Goal: Task Accomplishment & Management: Manage account settings

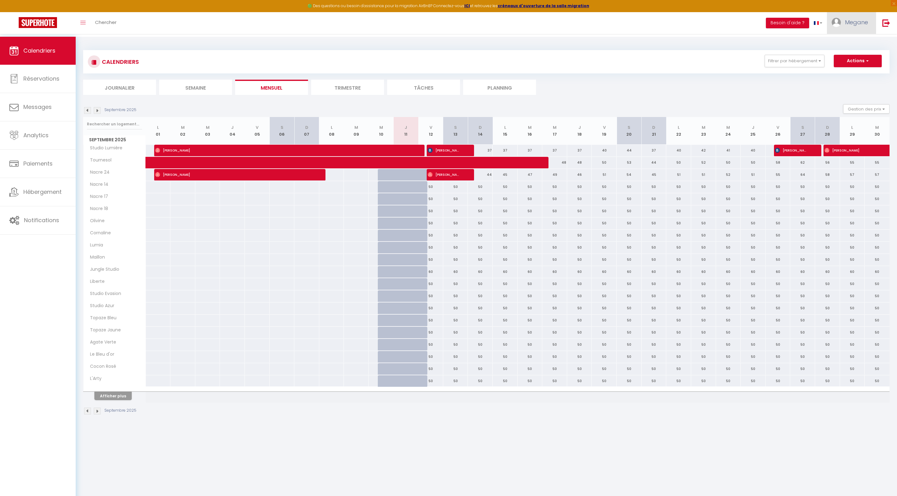
click at [847, 26] on span "Megane" at bounding box center [856, 22] width 23 height 8
click at [886, 27] on img at bounding box center [886, 23] width 8 height 8
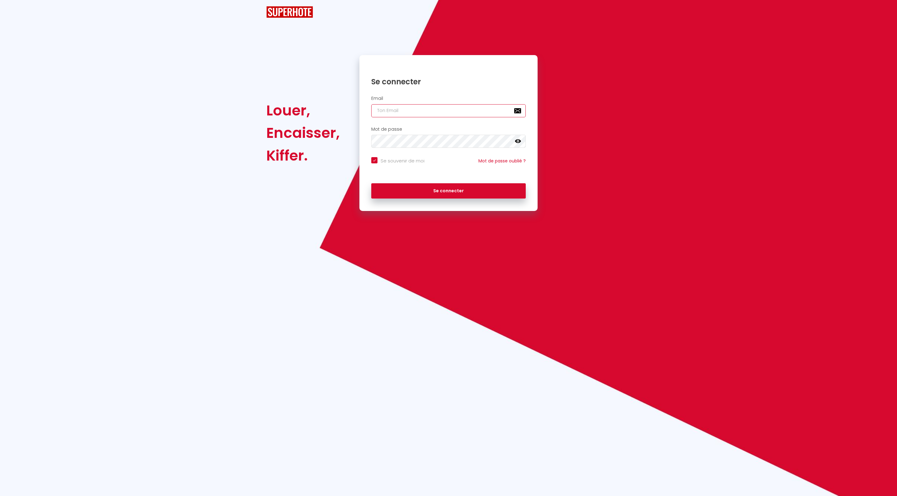
checkbox input "true"
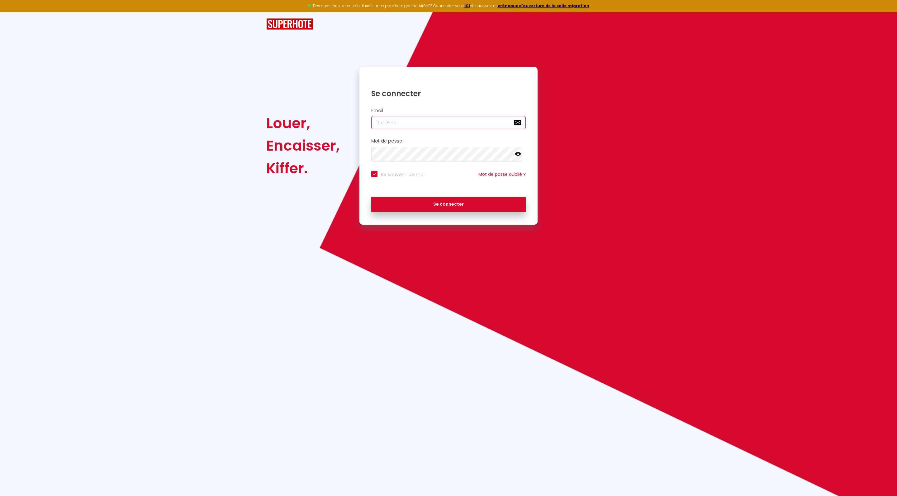
type input "c"
checkbox input "true"
type input "co"
checkbox input "true"
type input "con"
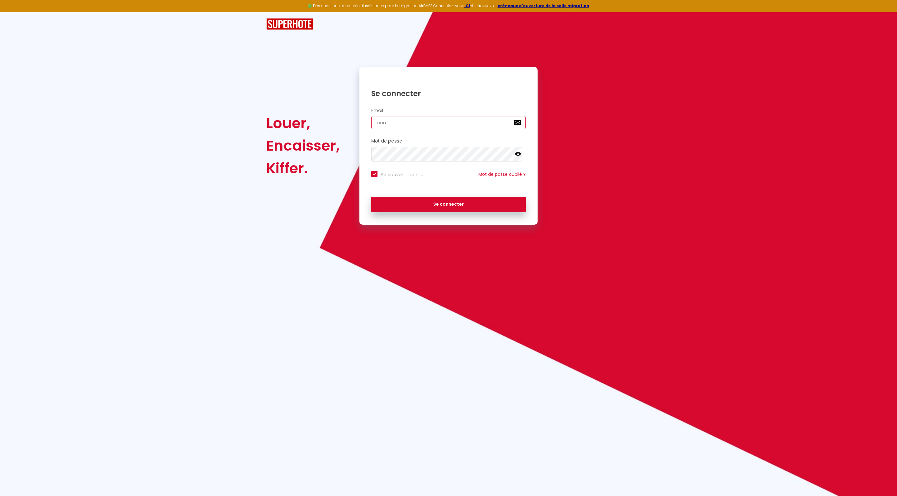
checkbox input "true"
type input "[EMAIL_ADDRESS][DOMAIN_NAME]"
click at [432, 212] on button "Se connecter" at bounding box center [448, 205] width 154 height 16
checkbox input "true"
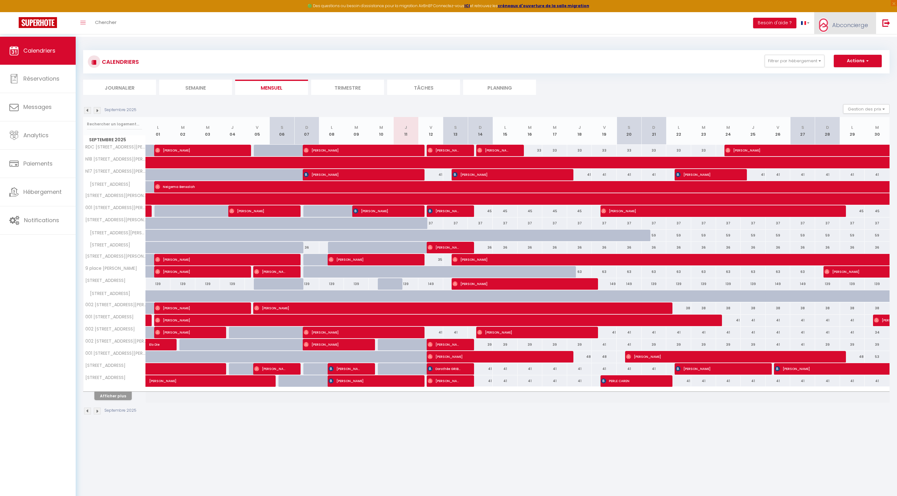
click at [840, 29] on span "Abconcierge" at bounding box center [850, 25] width 36 height 8
click at [845, 45] on link "Paramètres" at bounding box center [851, 43] width 46 height 11
select select "28"
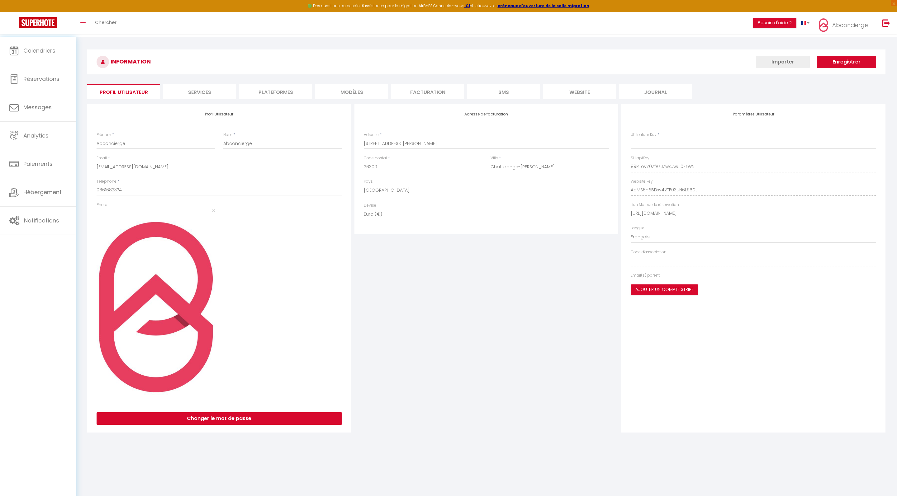
type input "89RToyZ0ZfAzJZwxuwuI0EzWN"
type input "AaMS6hBBDxv42TF03uN6L96Dt"
type input "https://app.superhote.com/#/get-available-rentals/AaMS6hBBDxv42TF03uN6L96Dt"
select select "fr"
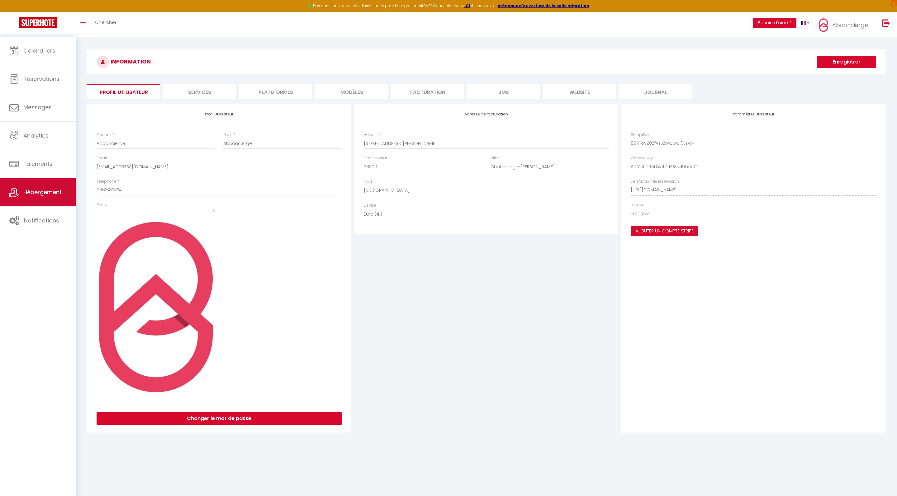
click at [69, 201] on link "Hébergement" at bounding box center [38, 192] width 76 height 28
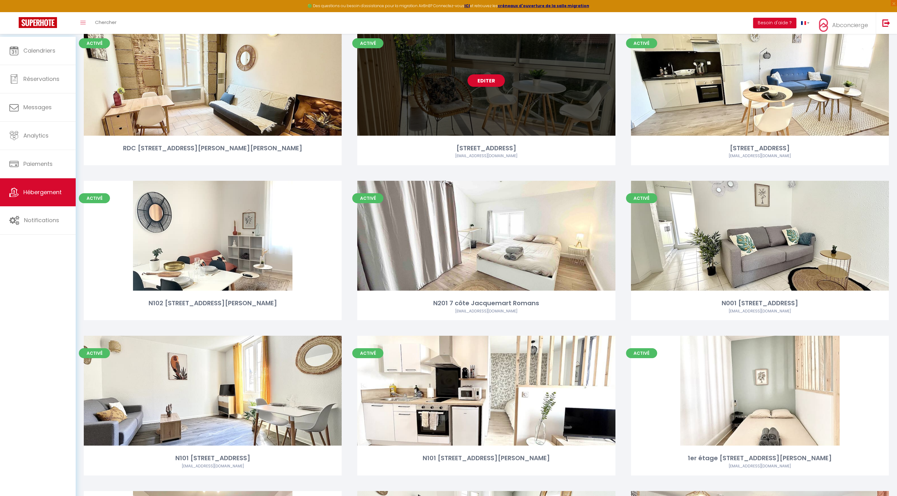
scroll to position [86, 0]
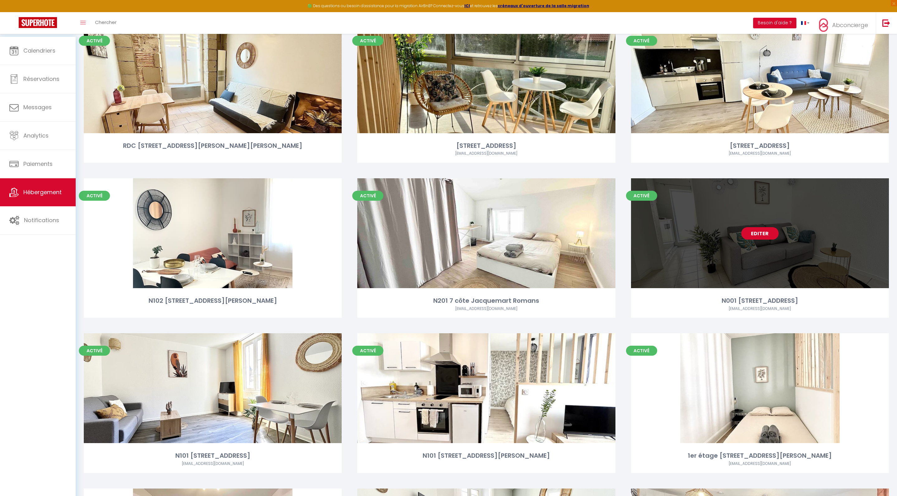
click at [767, 240] on link "Editer" at bounding box center [759, 233] width 37 height 12
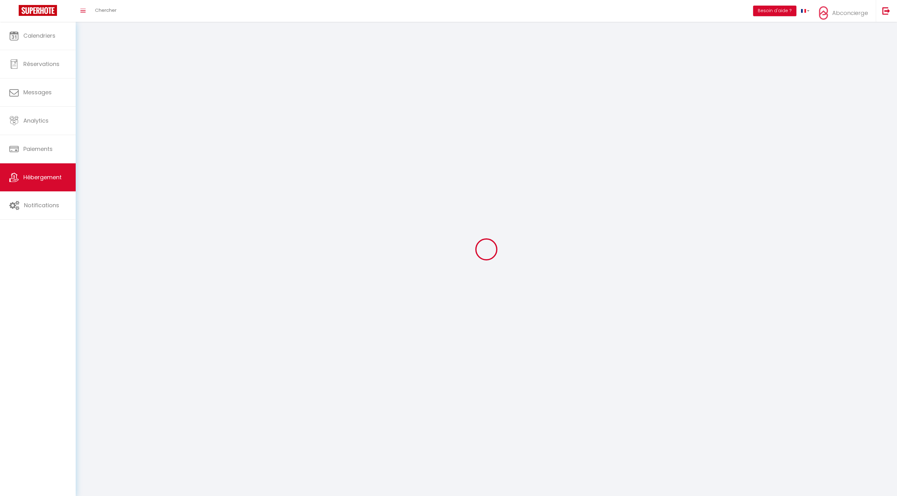
select select "1"
select select "28"
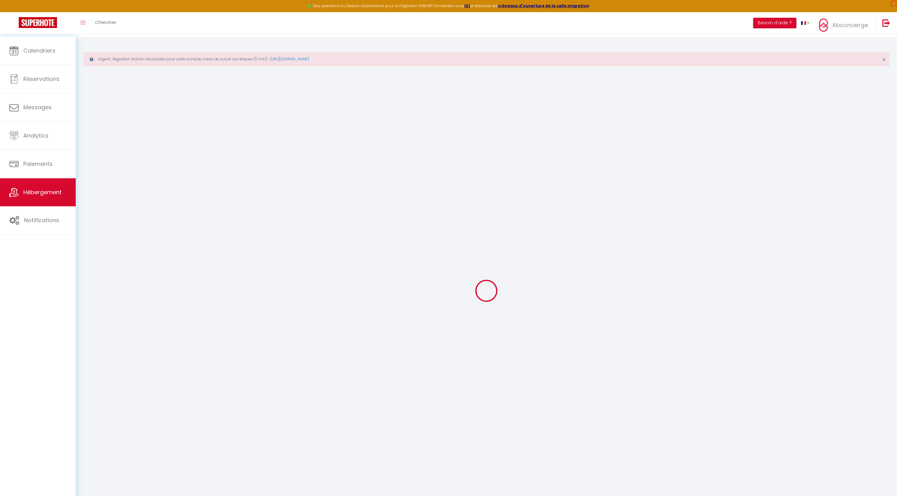
select select
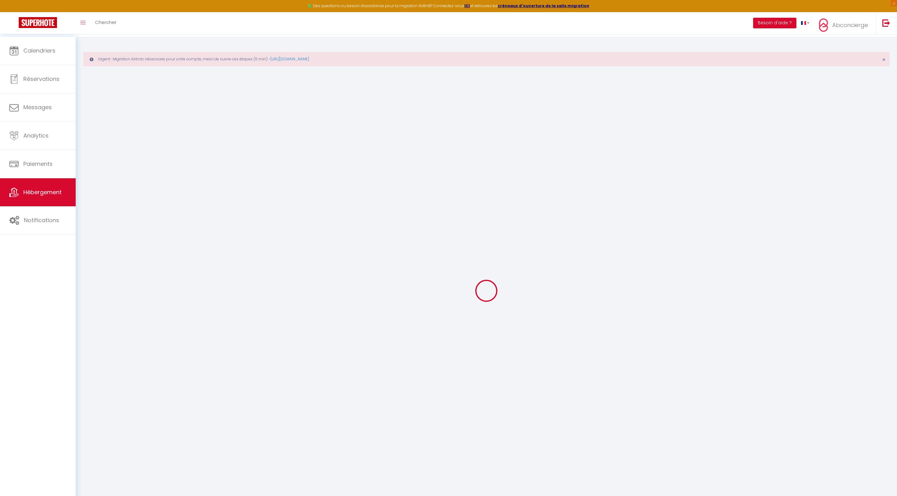
select select
checkbox input "false"
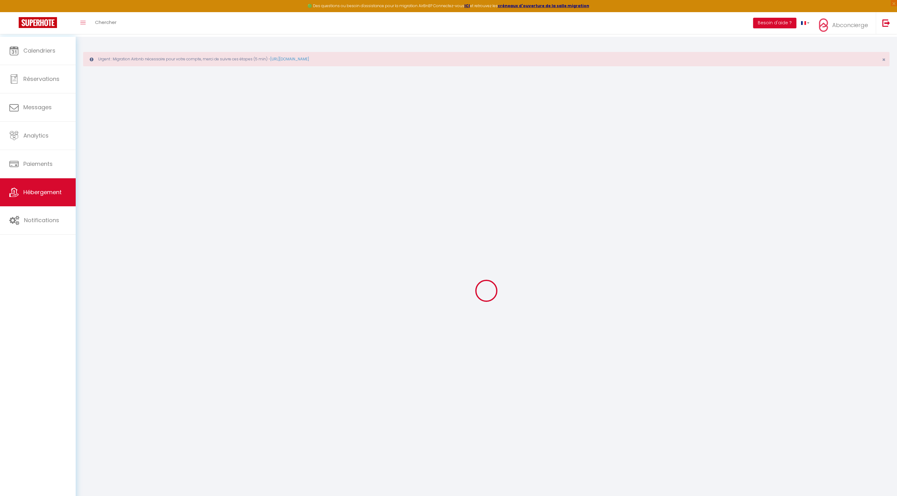
select select
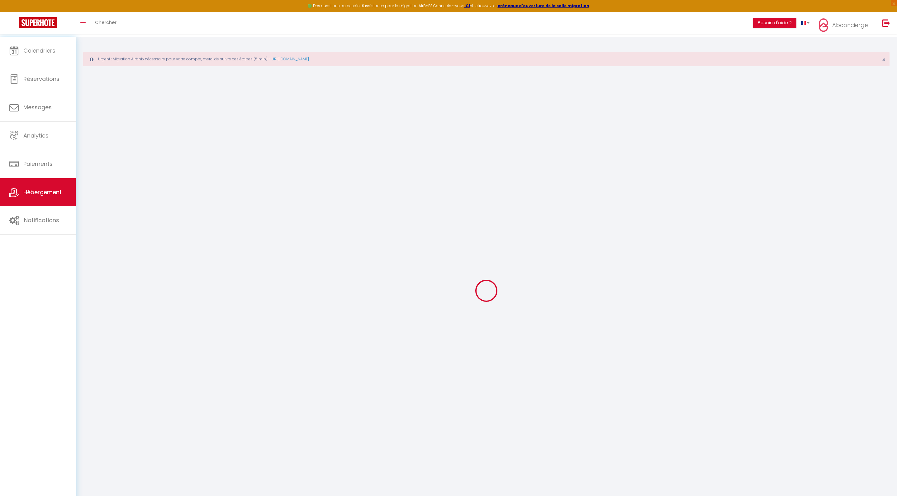
select select
checkbox input "false"
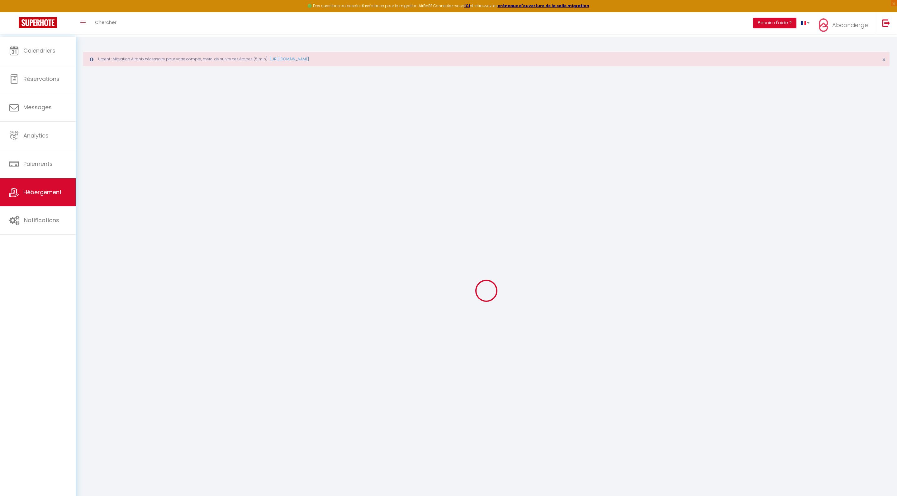
checkbox input "false"
select select
type input "N001 18 rue Rebatte Romans"
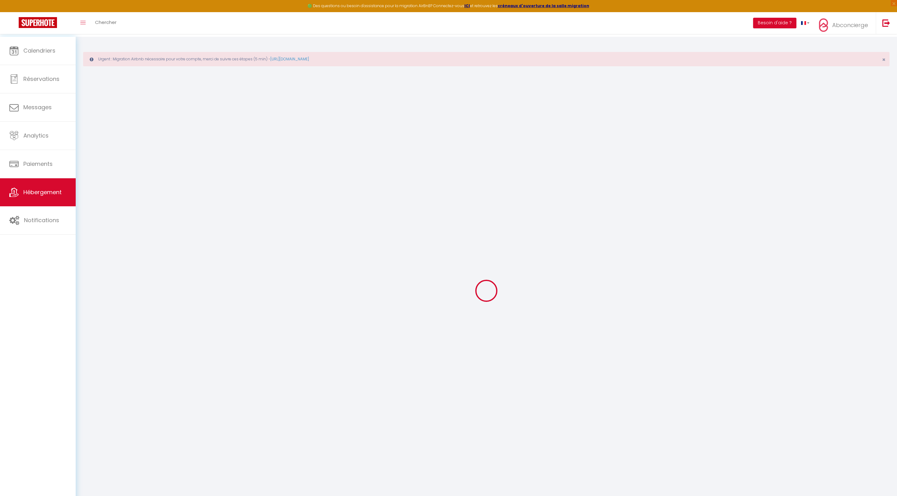
type input "Nicolas"
type input "JULLIEN CHALON"
type input "7 clos de Marvoisie"
type input "38330"
type input "Montbonnot St Martin"
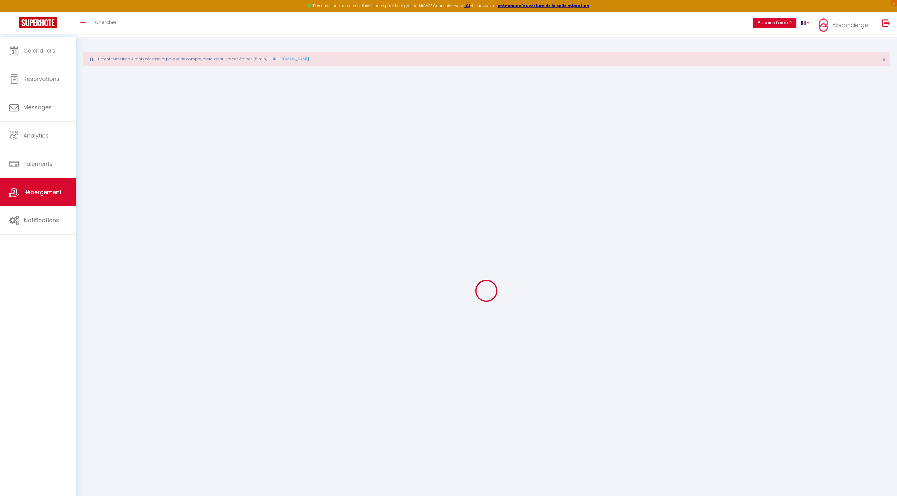
select select "2"
select select "0"
type input "34"
type input "25"
type input "500"
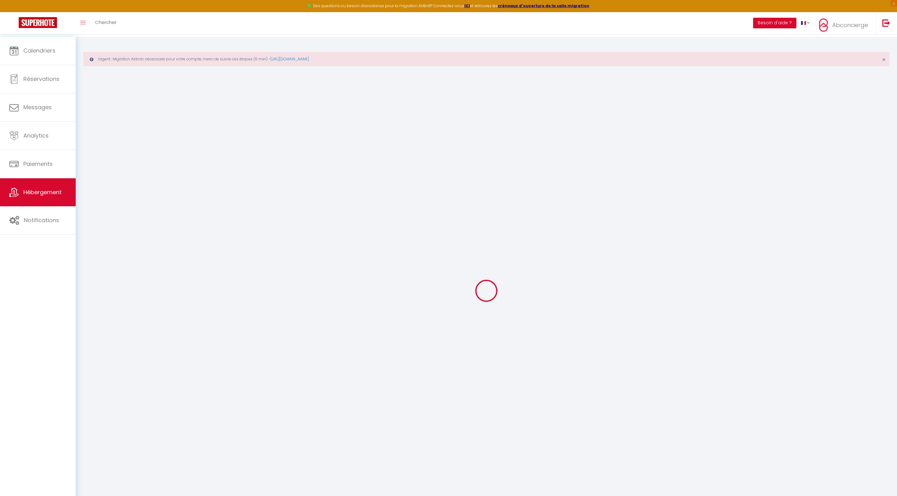
select select
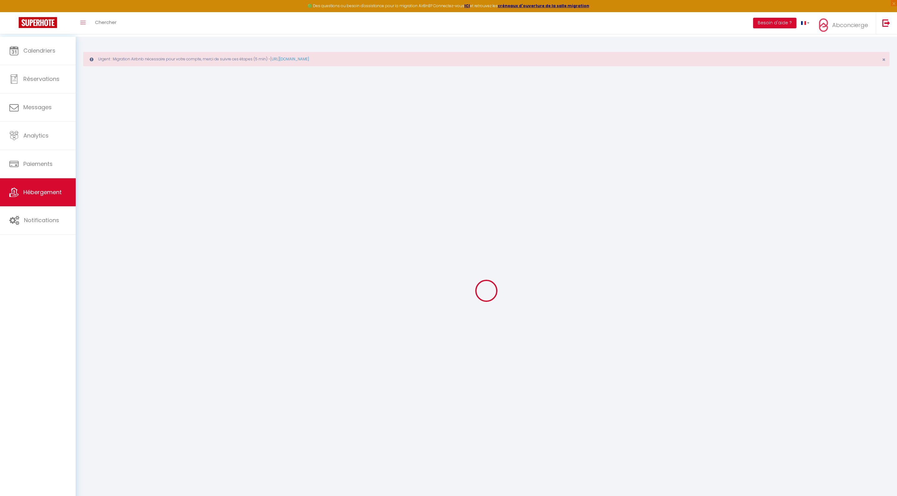
type input "18 Rue Rebatte"
type input "26100"
type input "Romans-sur-Isère"
type input "[EMAIL_ADDRESS][DOMAIN_NAME]"
select select
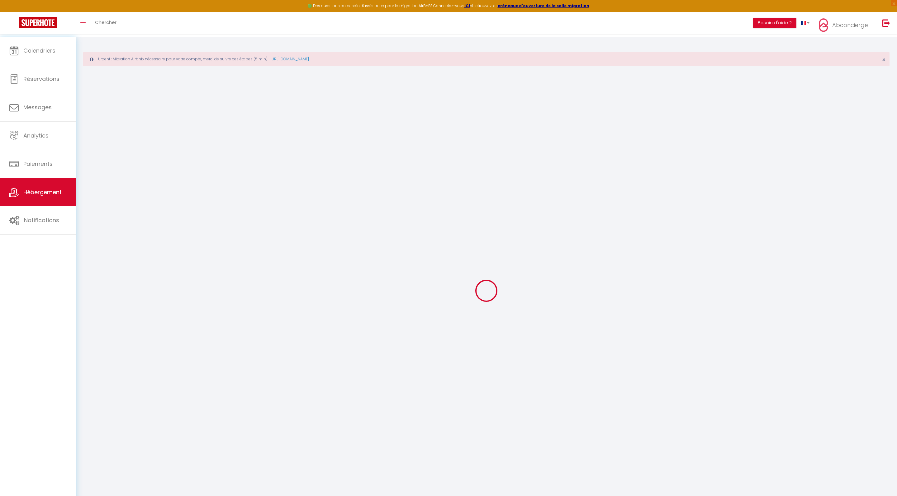
checkbox input "false"
type input "100"
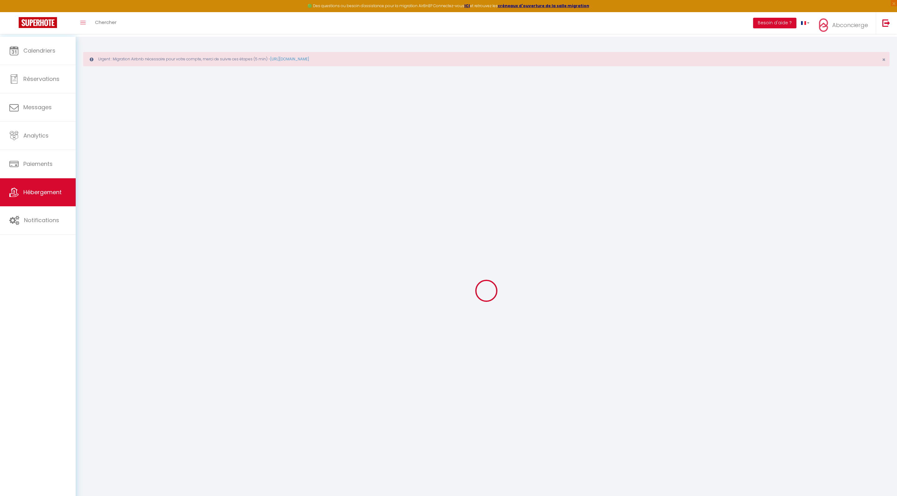
type input "25"
type input "0"
select select
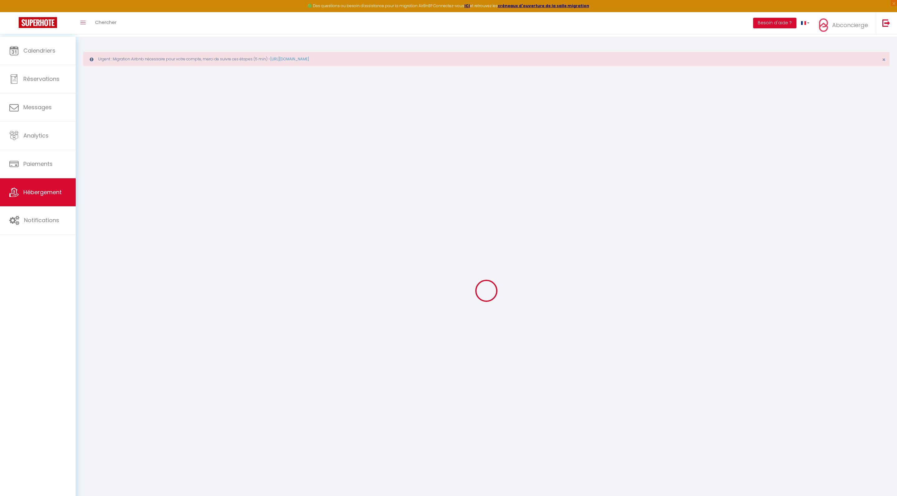
select select
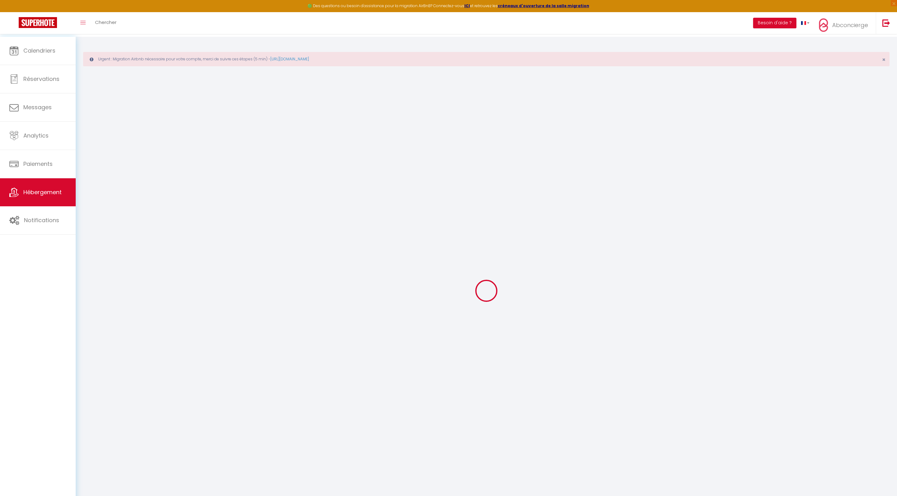
checkbox input "false"
select select
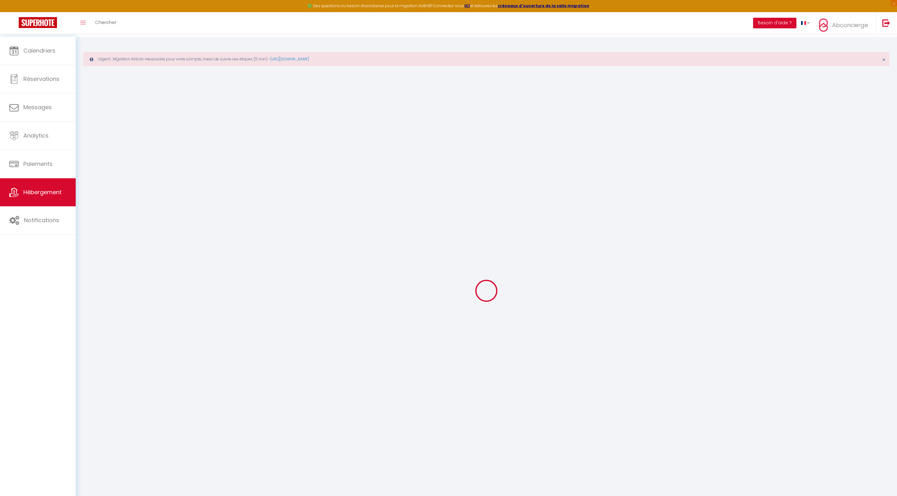
select select
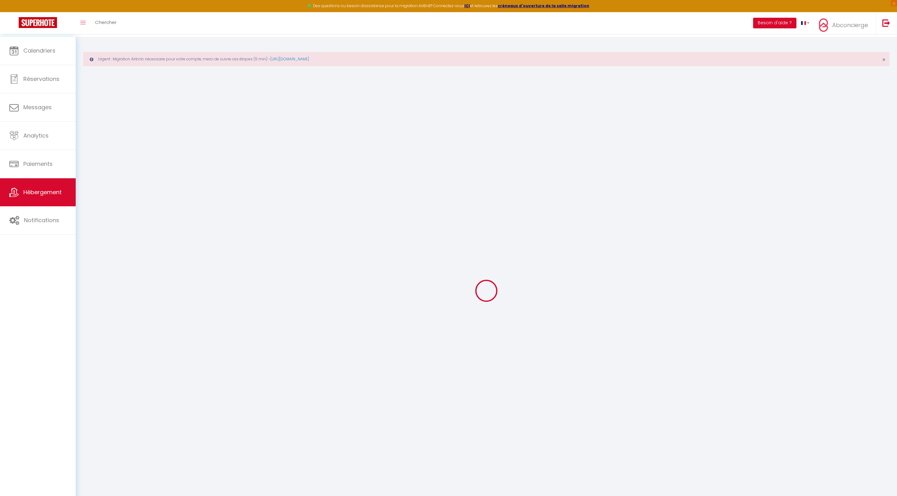
checkbox input "false"
select select
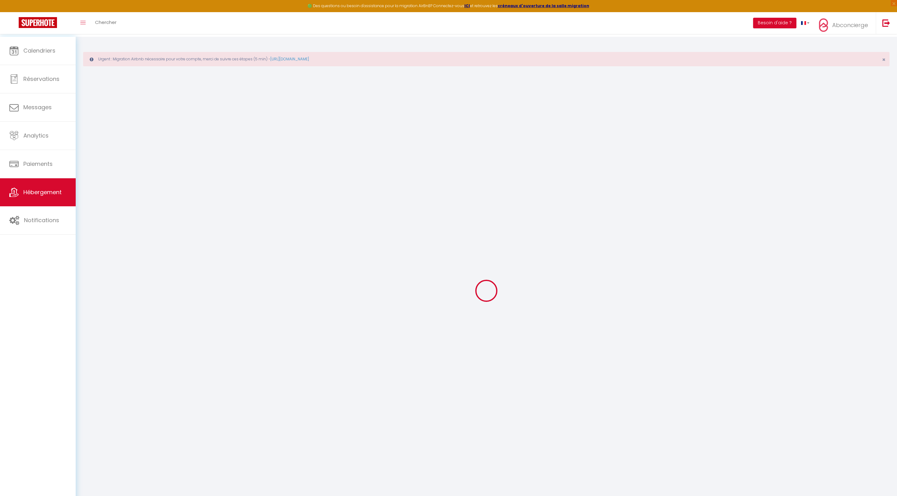
checkbox input "false"
select select "16:00"
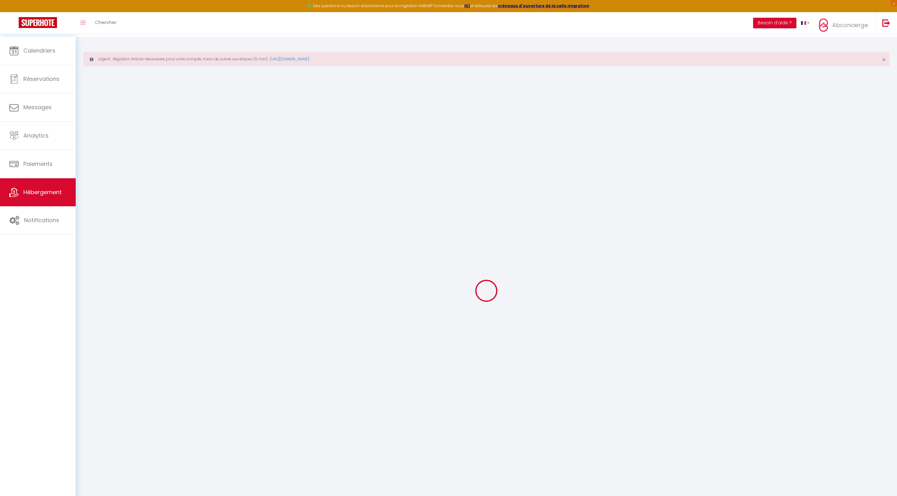
select select
select select "10:00"
select select "30"
select select "120"
select select
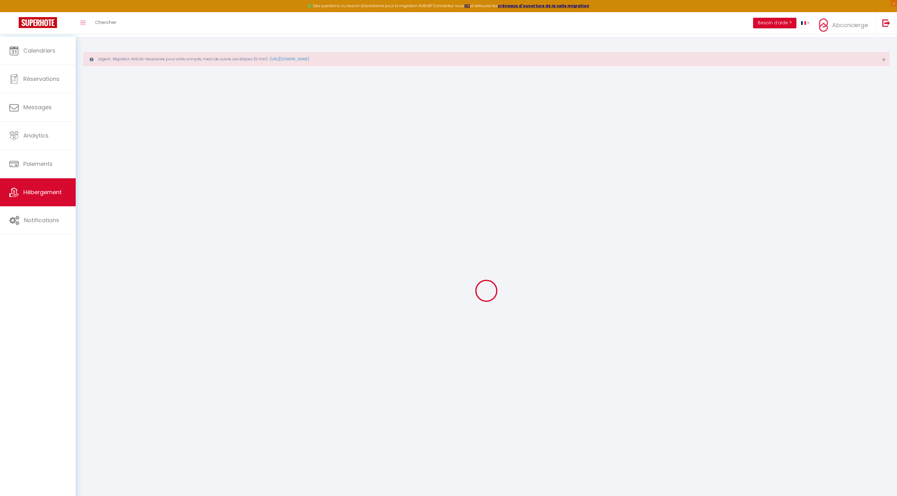
select select
checkbox input "false"
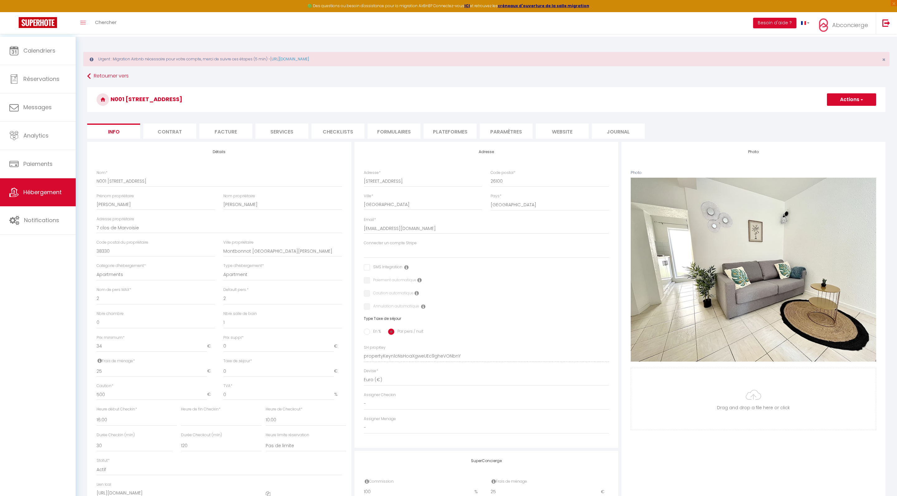
select select
checkbox input "false"
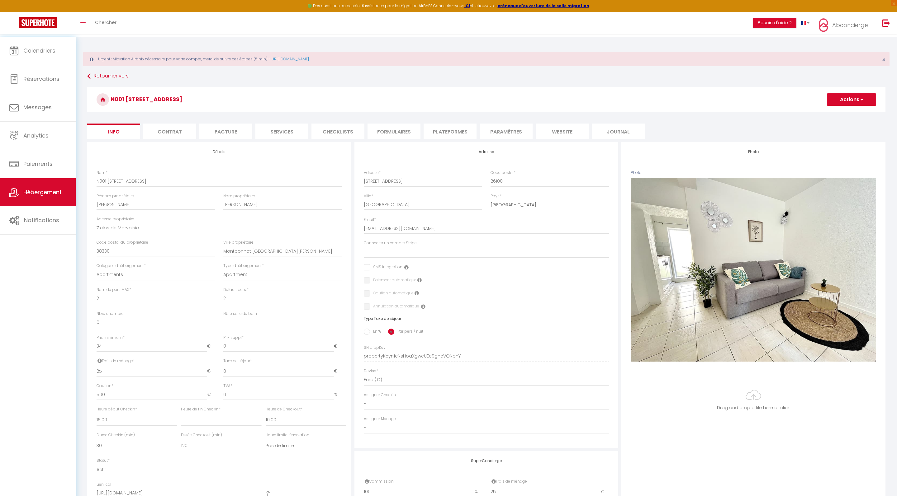
checkbox input "false"
click at [855, 97] on button "Actions" at bounding box center [851, 99] width 49 height 12
click at [813, 134] on link "Supprimer" at bounding box center [842, 129] width 67 height 8
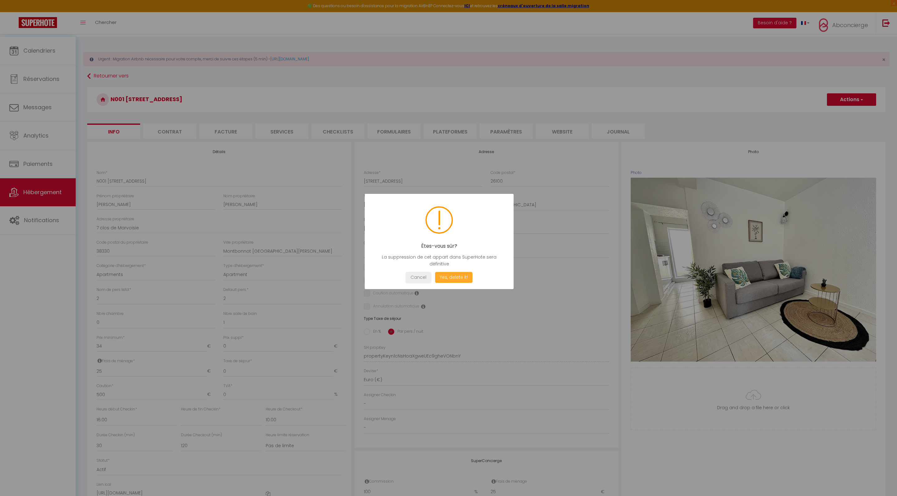
click at [456, 283] on button "Yes, delete it!" at bounding box center [453, 277] width 37 height 11
click at [458, 283] on button "Oui, je veux supprimer" at bounding box center [454, 277] width 58 height 11
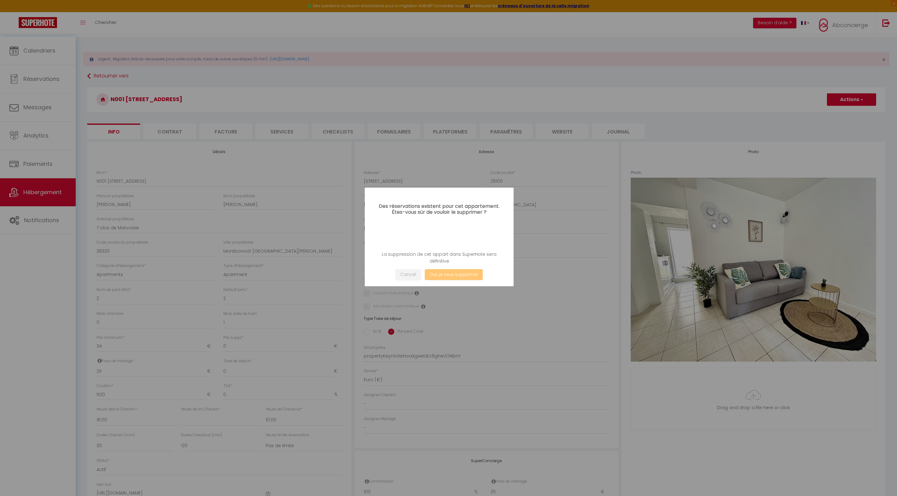
select select
checkbox input "false"
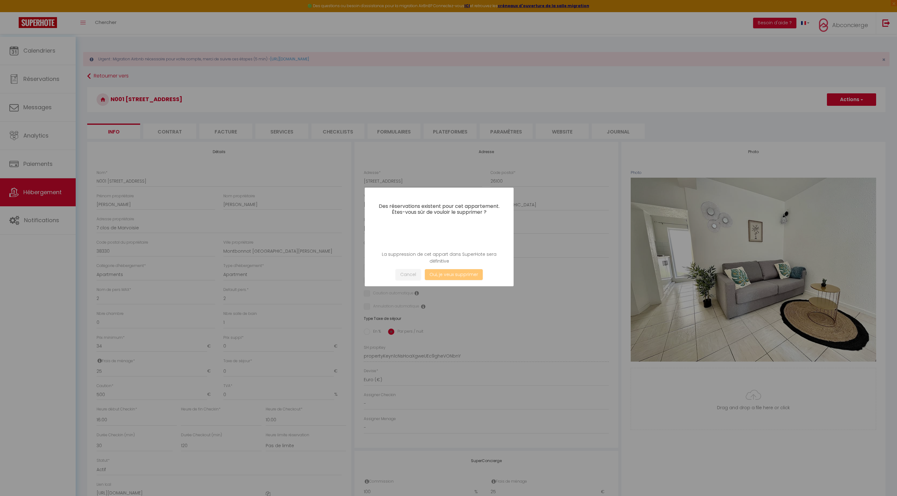
checkbox input "false"
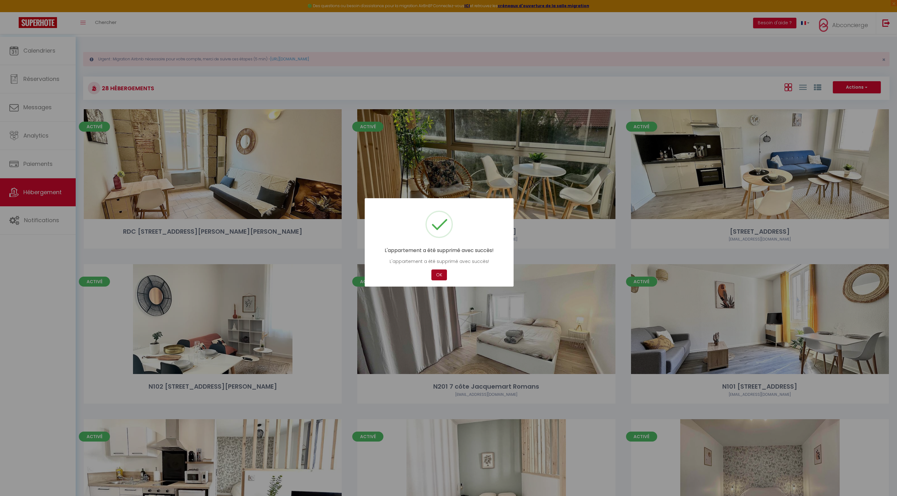
click at [441, 275] on button "OK" at bounding box center [439, 275] width 16 height 11
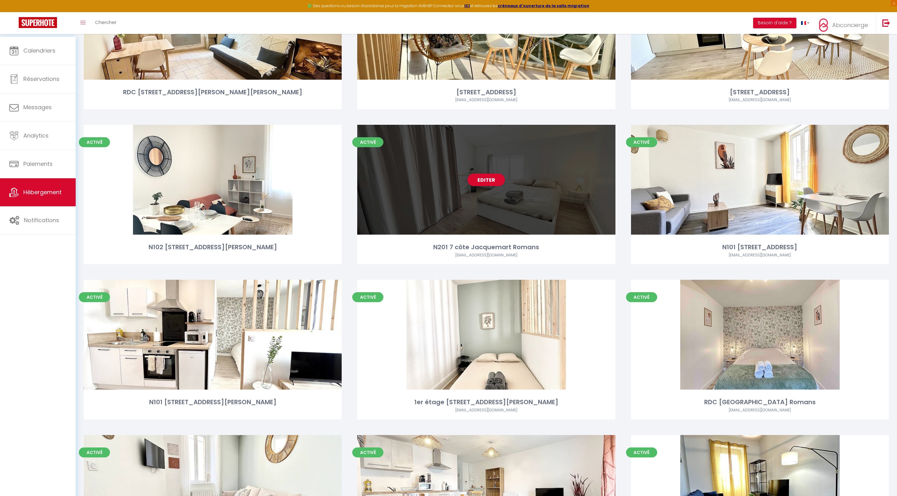
scroll to position [164, 0]
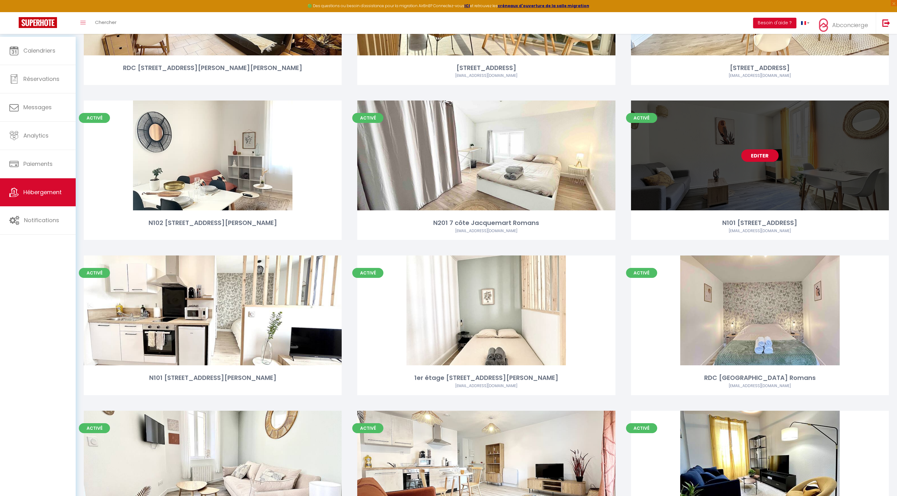
click at [769, 162] on link "Editer" at bounding box center [759, 155] width 37 height 12
select select "3"
select select "2"
select select "1"
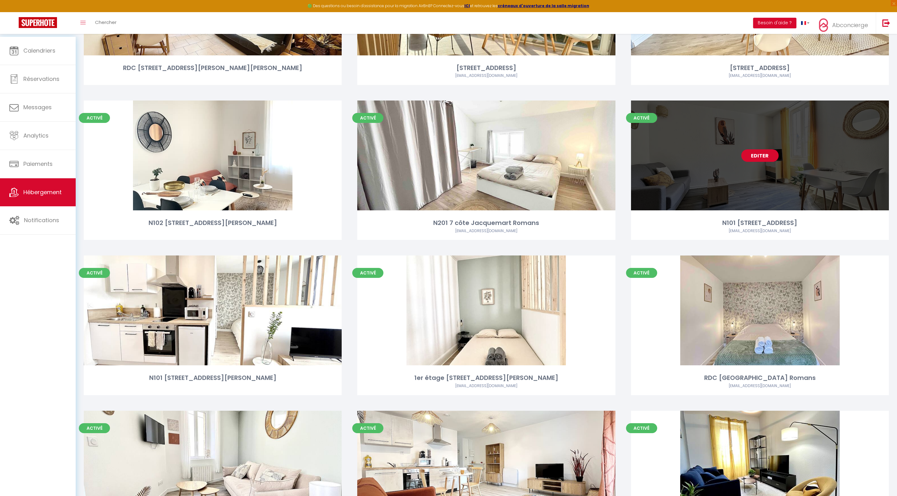
select select "28"
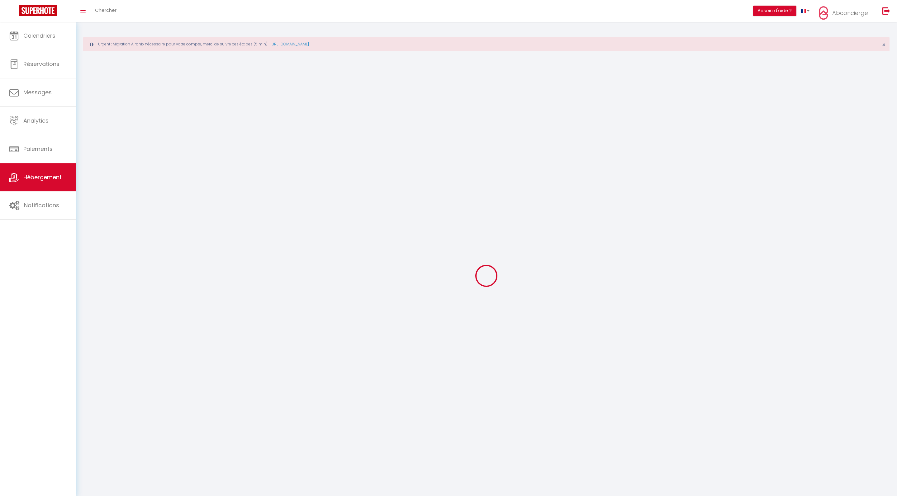
select select
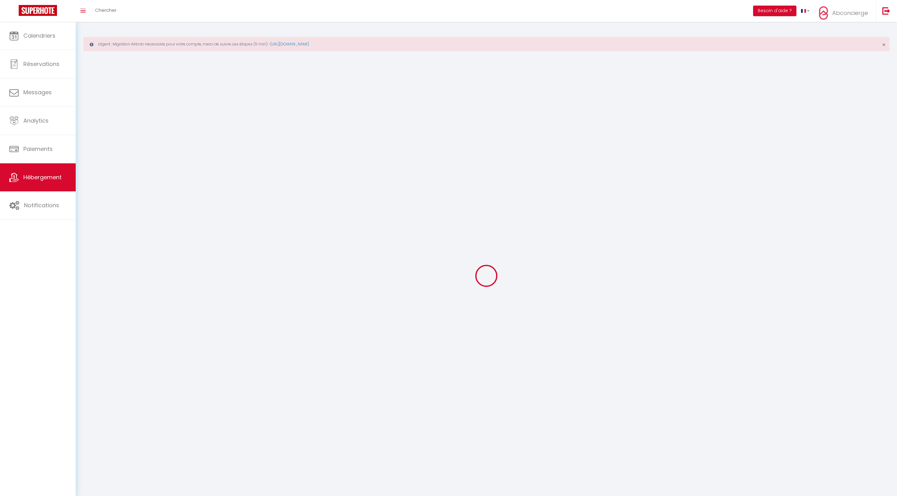
select select
checkbox input "false"
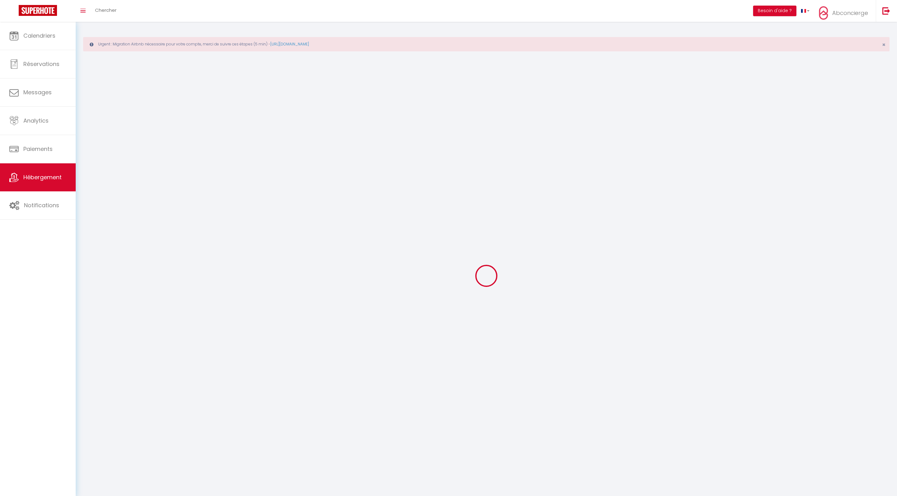
select select
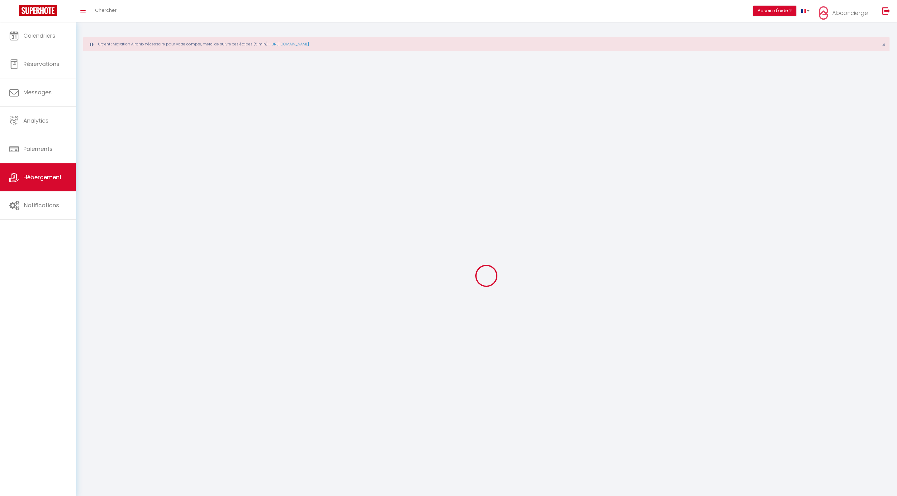
select select
checkbox input "false"
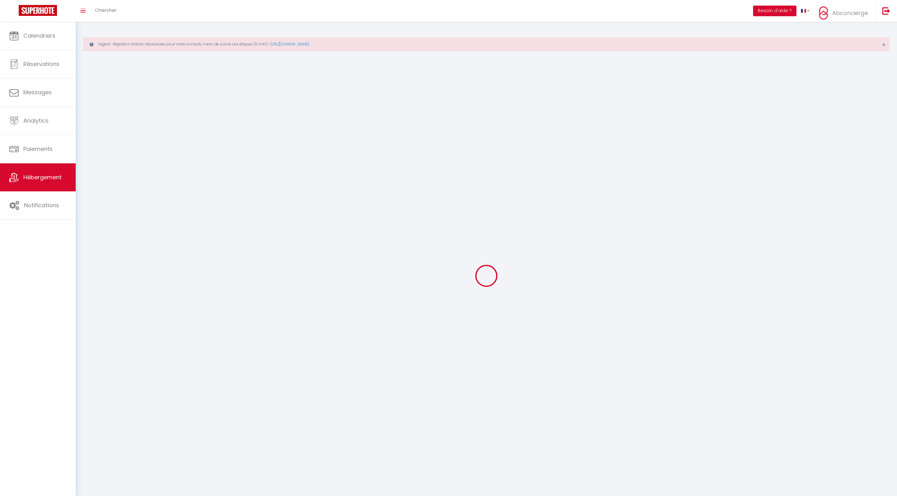
checkbox input "false"
select select
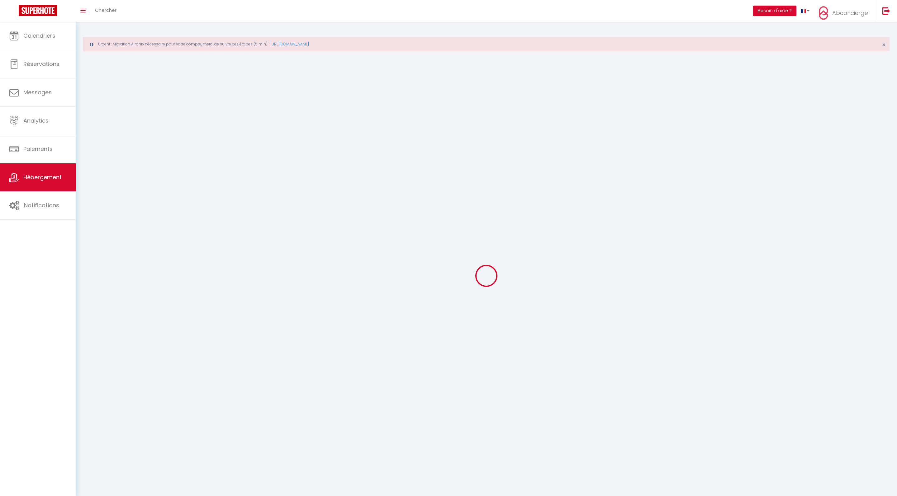
select select
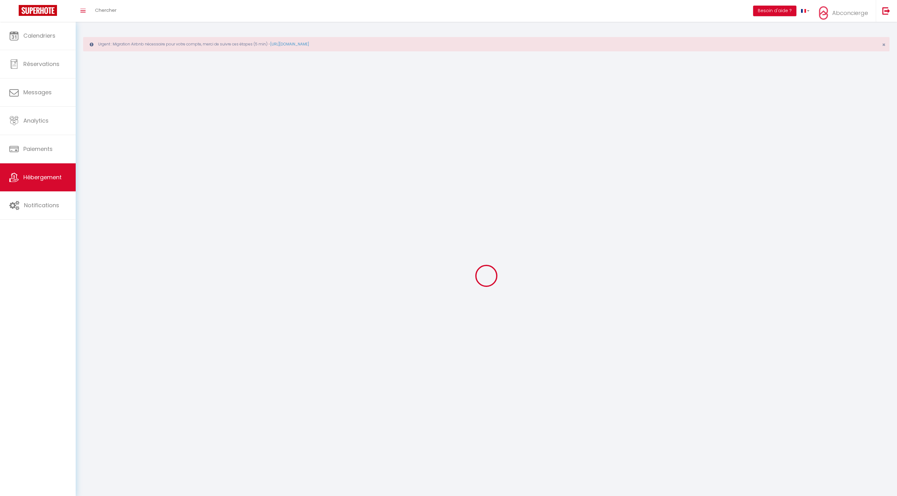
checkbox input "false"
select select
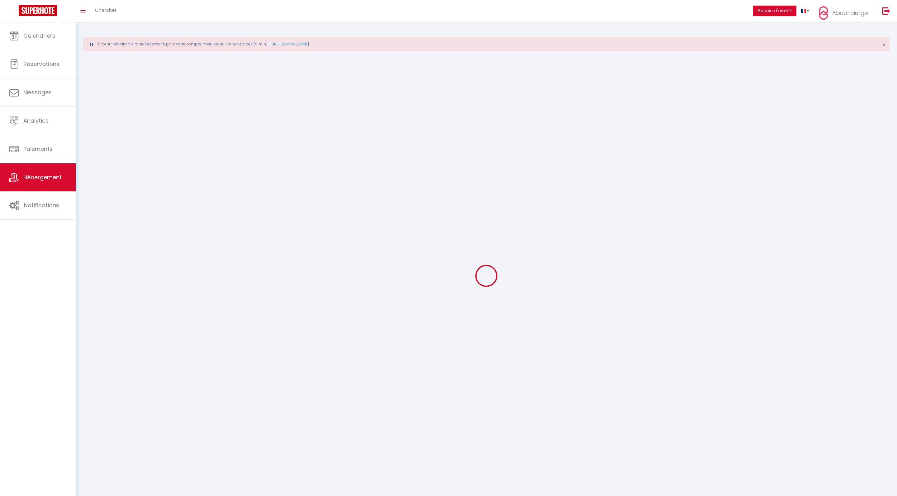
select select
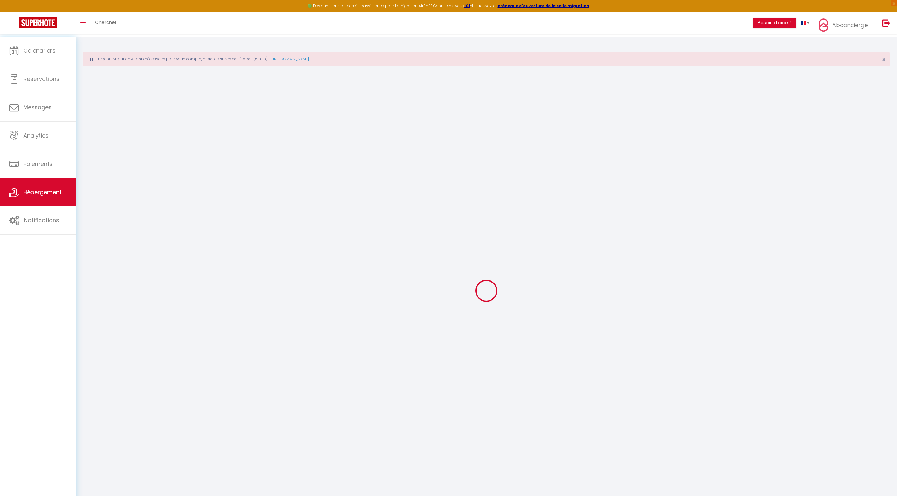
select select
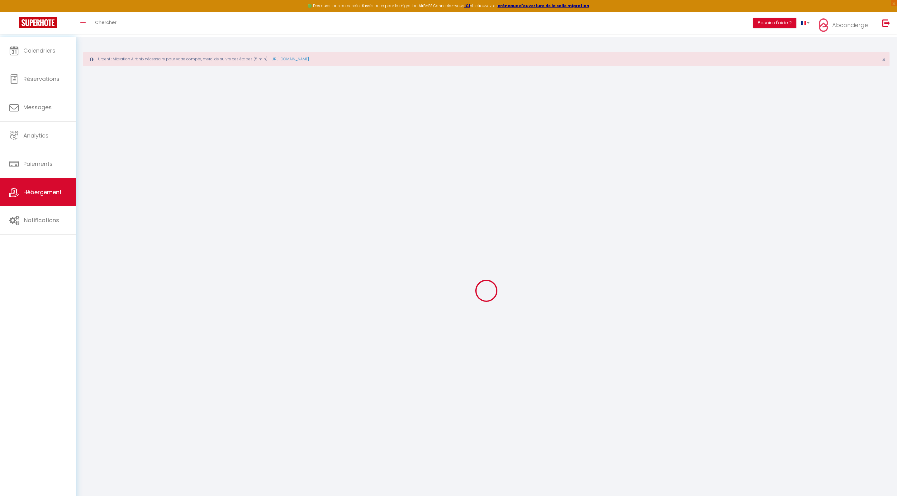
select select
checkbox input "false"
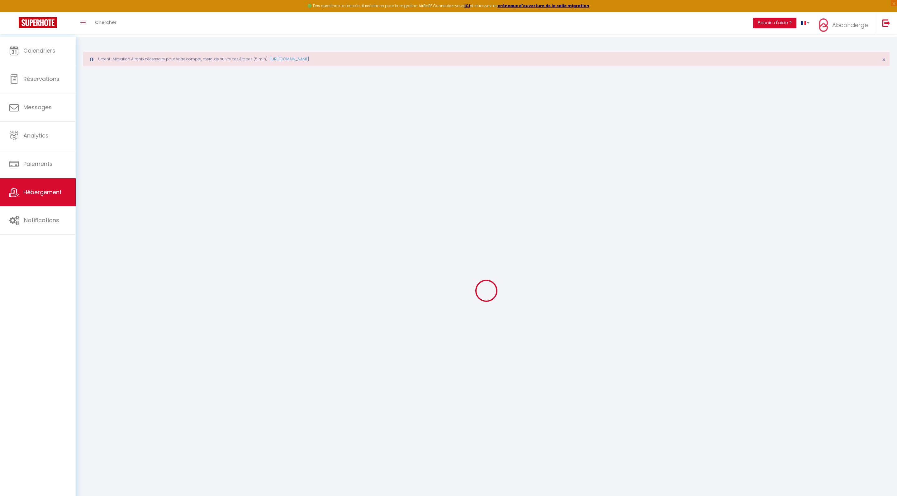
select select
type input "N101 18 rue Rebatte Romans"
type input "Nicolas"
type input "JULLIEN-CHALON"
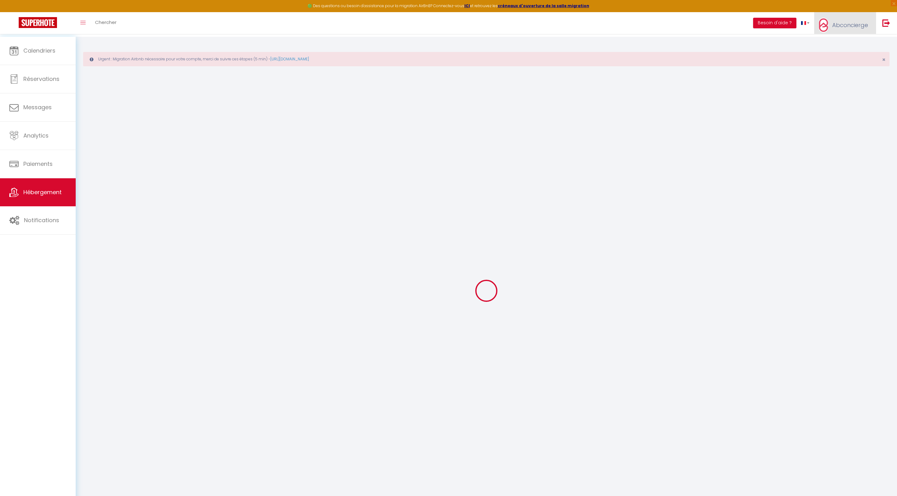
type input "7 clos de Marvoisie"
type input "38330"
type input "Montbonnot St Martin"
select select "2"
select select "0"
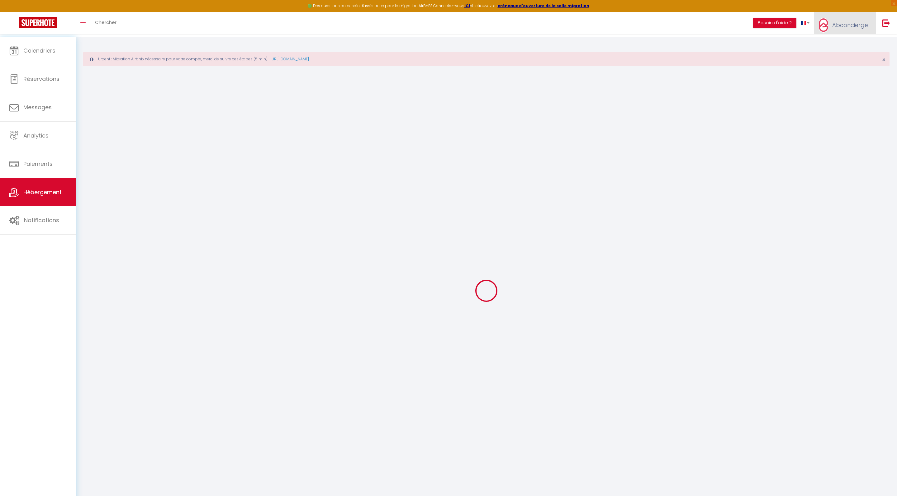
type input "37"
type input "25"
type input "500"
select select
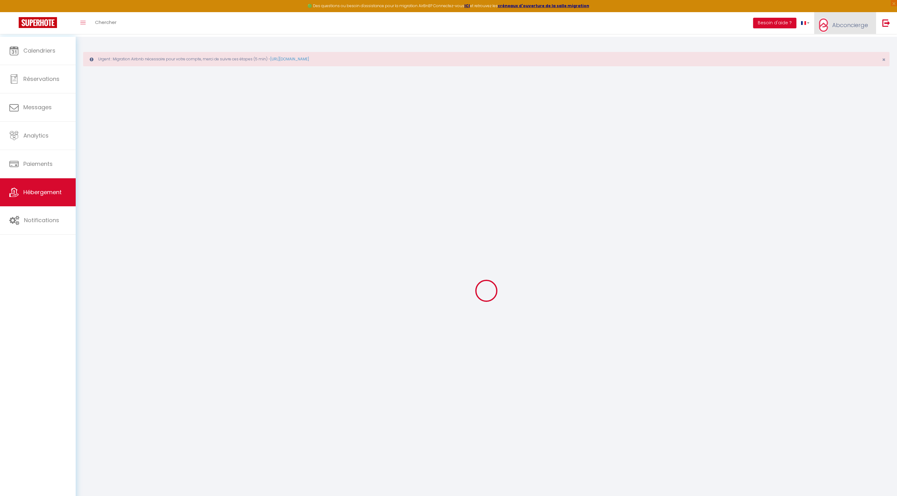
select select
type input "18 Rue Rebatte"
type input "26100"
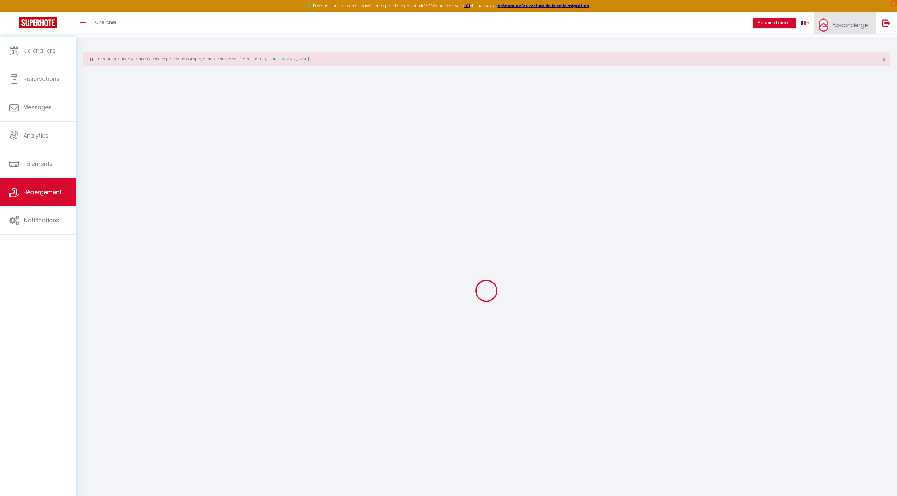
type input "Romans-sur-Isère"
type input "[EMAIL_ADDRESS][DOMAIN_NAME]"
select select
checkbox input "false"
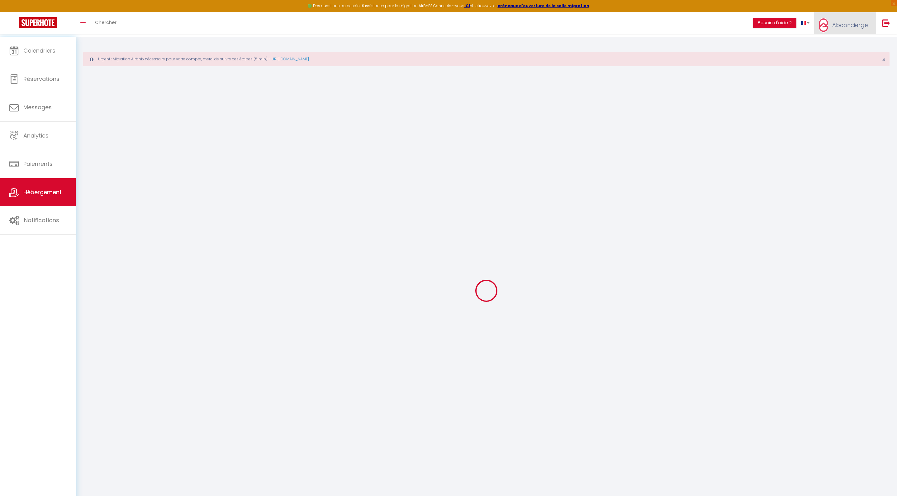
checkbox input "false"
type input "100"
type input "25"
type input "0"
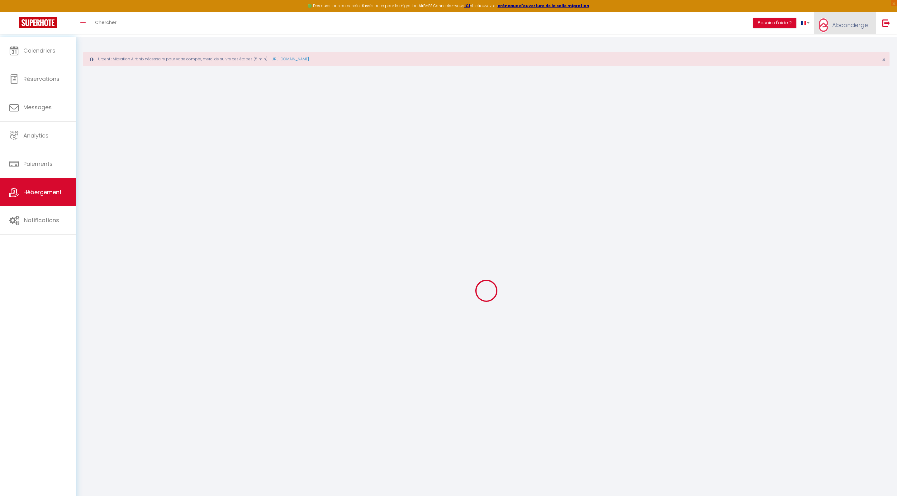
type input "0"
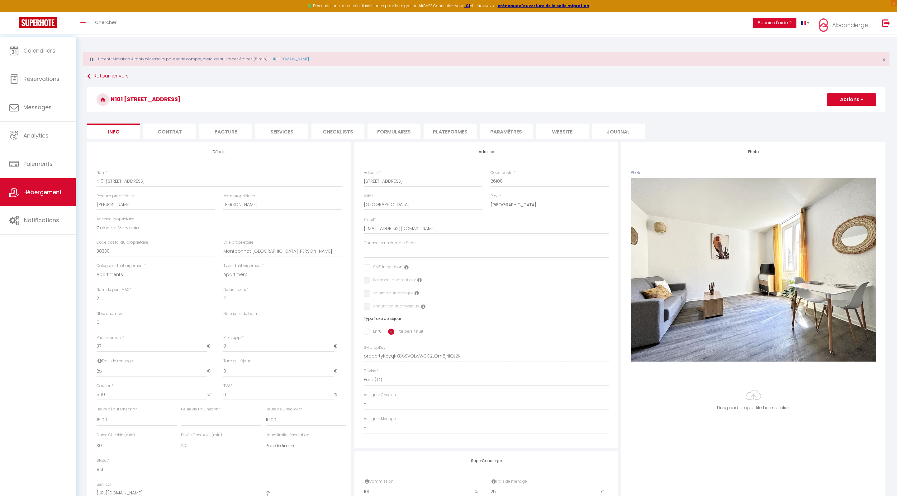
click at [869, 100] on button "Actions" at bounding box center [851, 99] width 49 height 12
click at [817, 134] on link "Supprimer" at bounding box center [842, 129] width 67 height 8
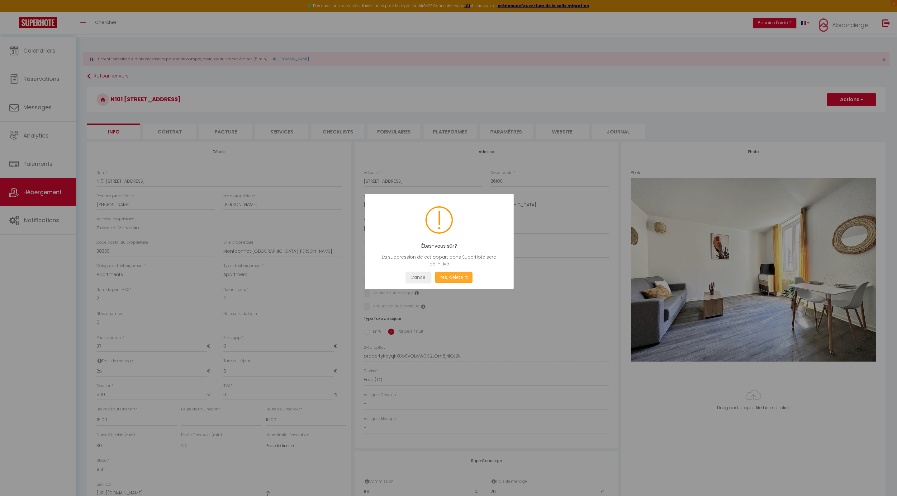
click at [455, 282] on button "Yes, delete it!" at bounding box center [453, 277] width 37 height 11
click at [458, 283] on button "Oui, je veux supprimer" at bounding box center [454, 277] width 58 height 11
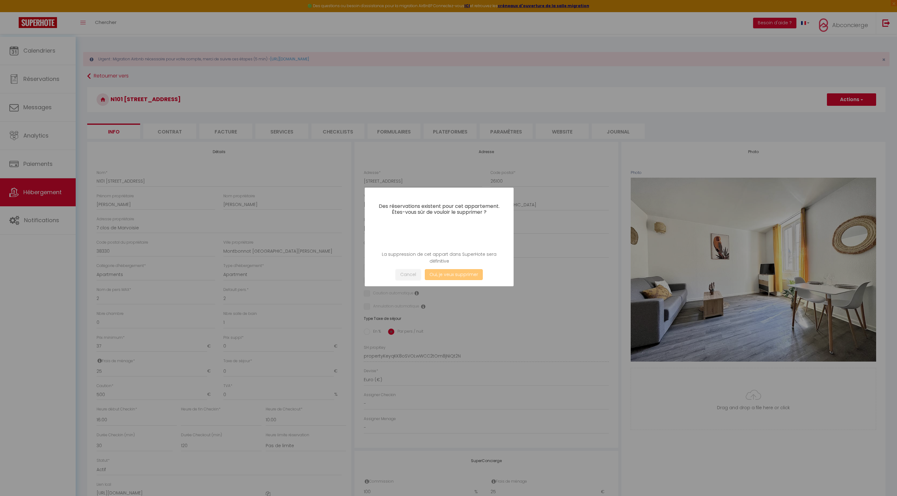
click at [468, 280] on button "Oui, je veux supprimer" at bounding box center [454, 274] width 58 height 11
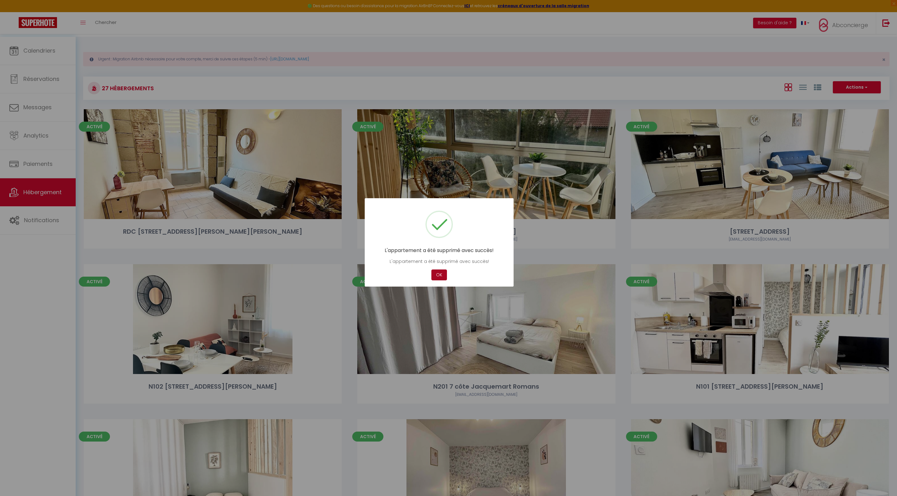
click at [435, 276] on button "OK" at bounding box center [439, 275] width 16 height 11
click at [441, 278] on button "OK" at bounding box center [439, 275] width 16 height 11
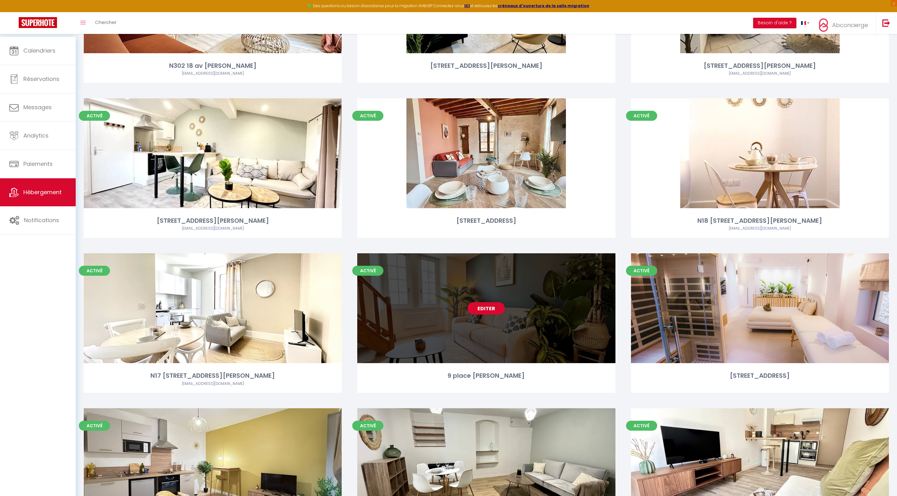
scroll to position [631, 0]
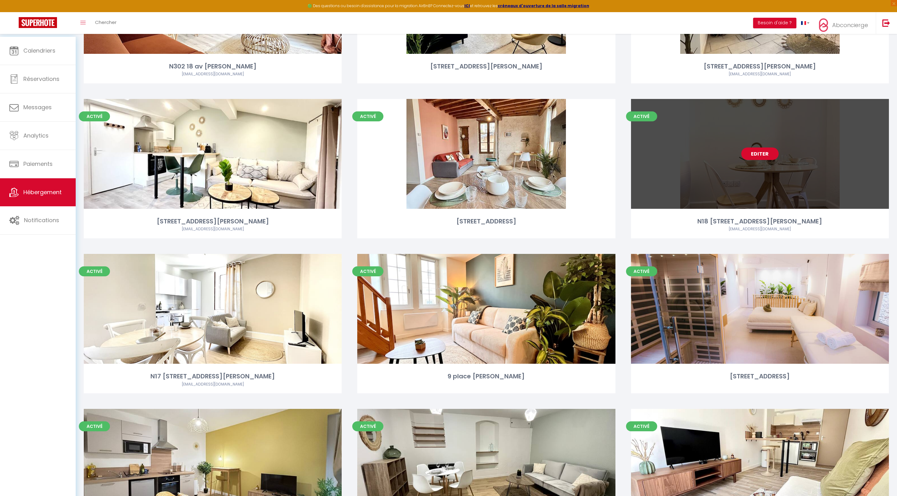
click at [756, 160] on link "Editer" at bounding box center [759, 154] width 37 height 12
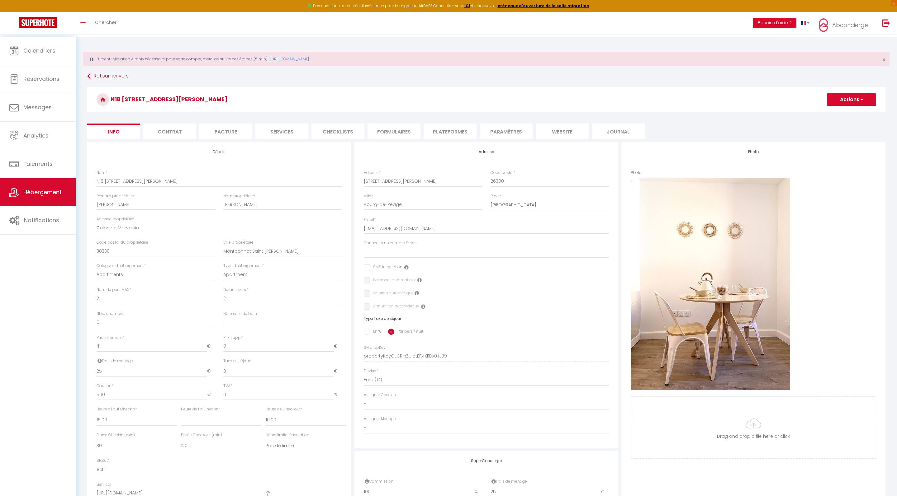
click at [842, 101] on button "Actions" at bounding box center [851, 99] width 49 height 12
click at [811, 134] on link "Supprimer" at bounding box center [842, 129] width 67 height 8
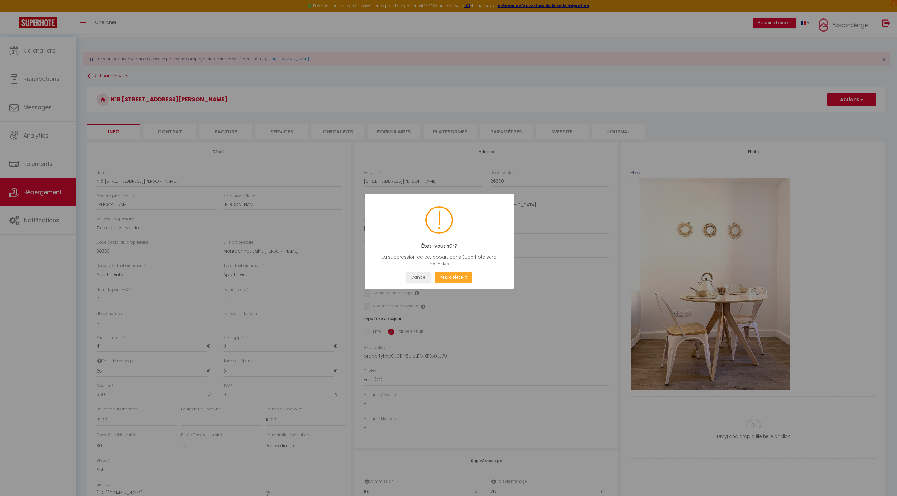
click at [461, 283] on button "Yes, delete it!" at bounding box center [453, 277] width 37 height 11
click at [461, 283] on button "Oui, je veux supprimer" at bounding box center [454, 277] width 58 height 11
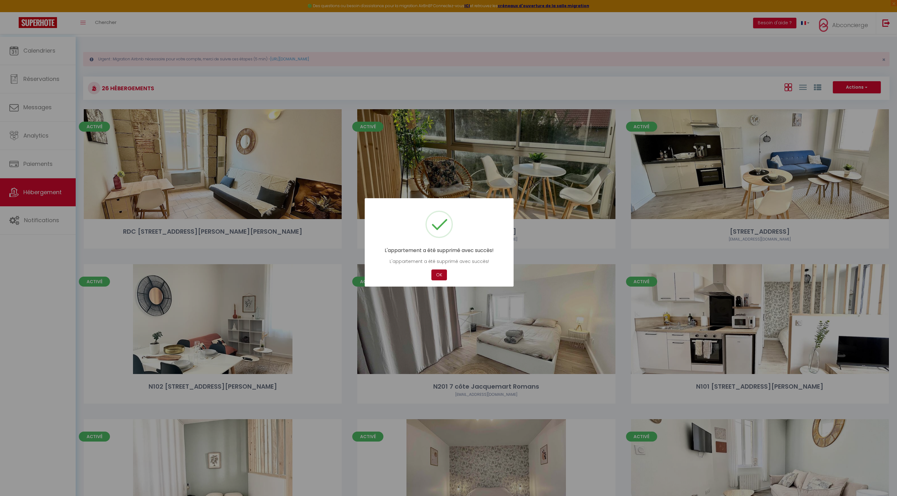
click at [442, 280] on button "OK" at bounding box center [439, 275] width 16 height 11
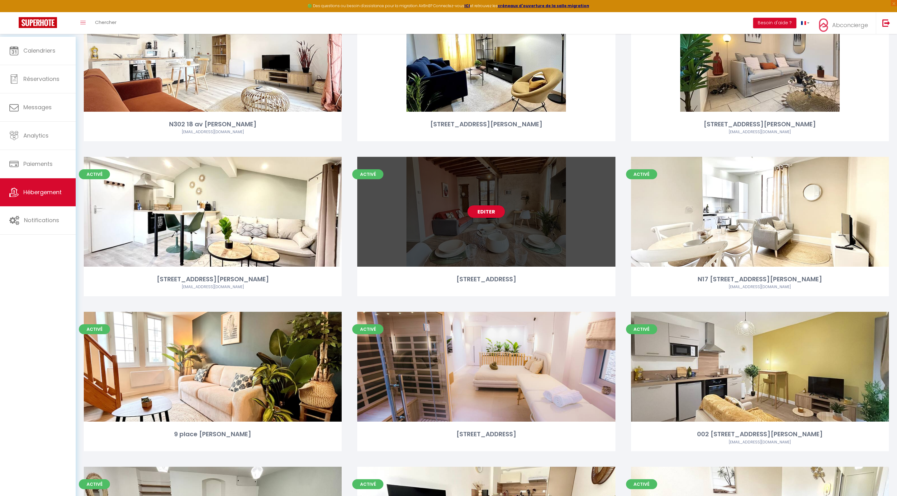
scroll to position [573, 0]
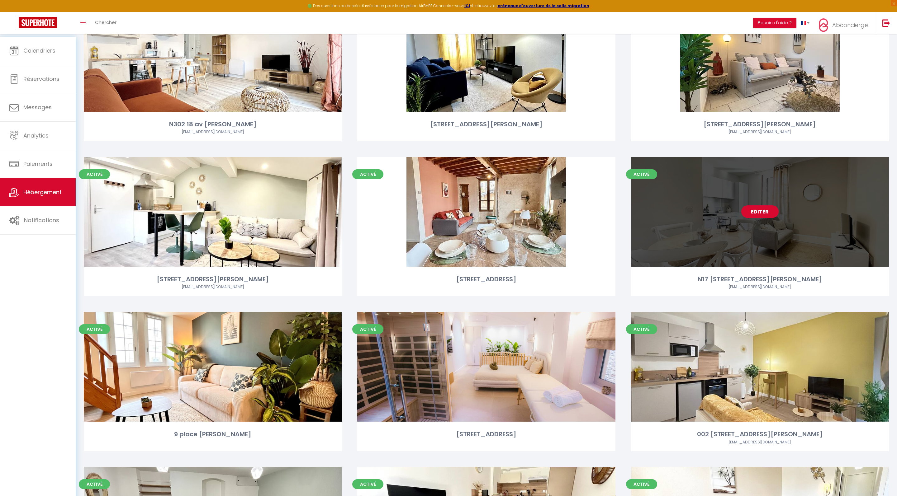
click at [762, 218] on link "Editer" at bounding box center [759, 212] width 37 height 12
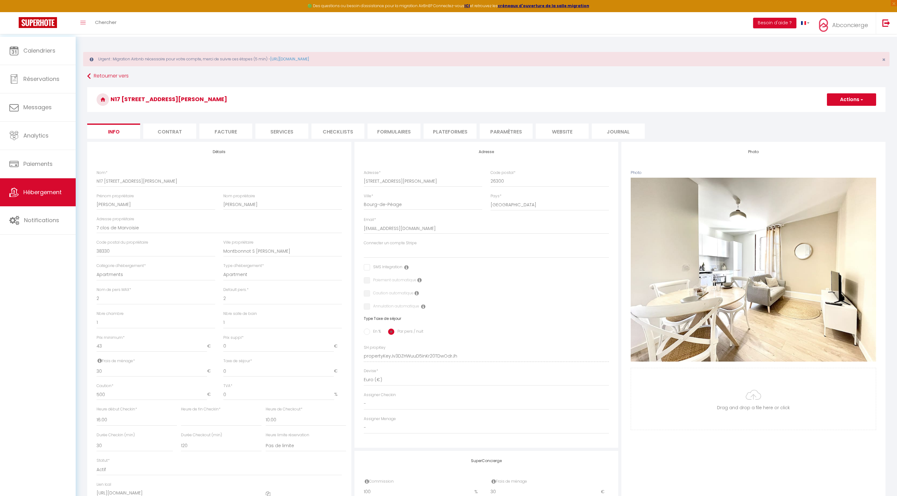
click at [845, 98] on button "Actions" at bounding box center [851, 99] width 49 height 12
click at [810, 134] on link "Supprimer" at bounding box center [842, 129] width 67 height 8
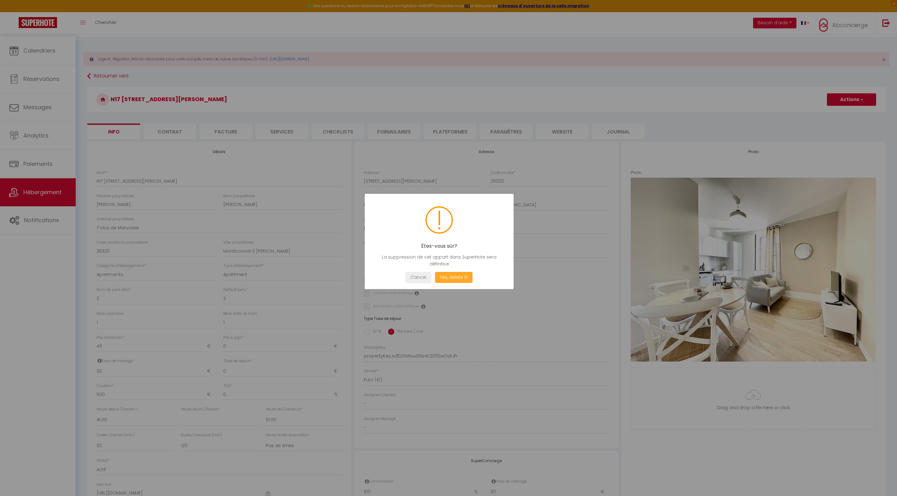
click at [472, 283] on button "Yes, delete it!" at bounding box center [453, 277] width 37 height 11
click at [473, 283] on button "Oui, je veux supprimer" at bounding box center [454, 277] width 58 height 11
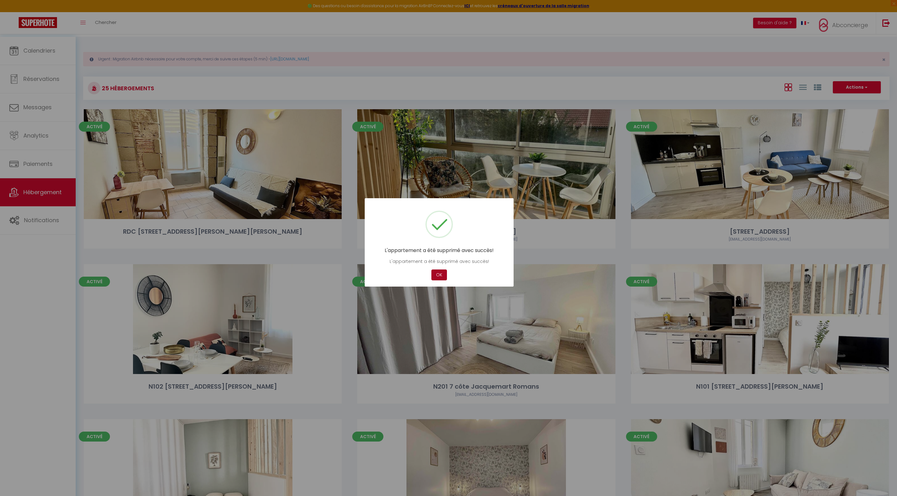
click at [440, 281] on button "OK" at bounding box center [439, 275] width 16 height 11
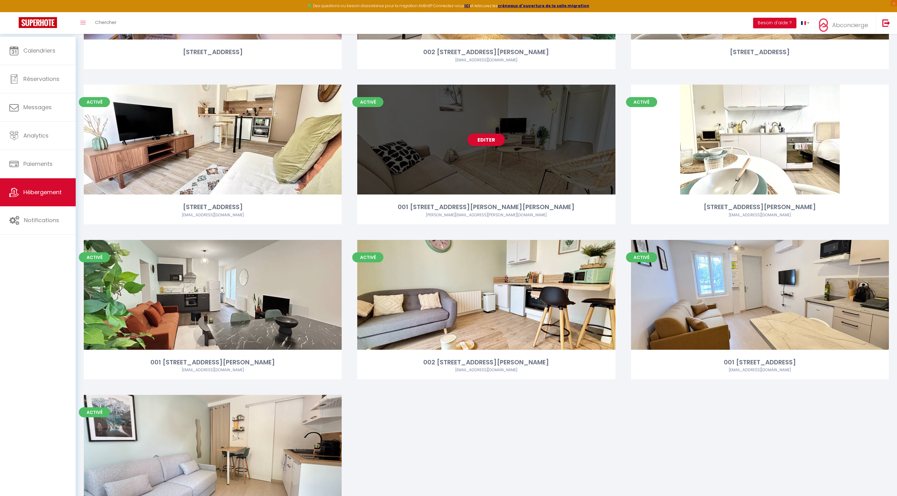
scroll to position [949, 0]
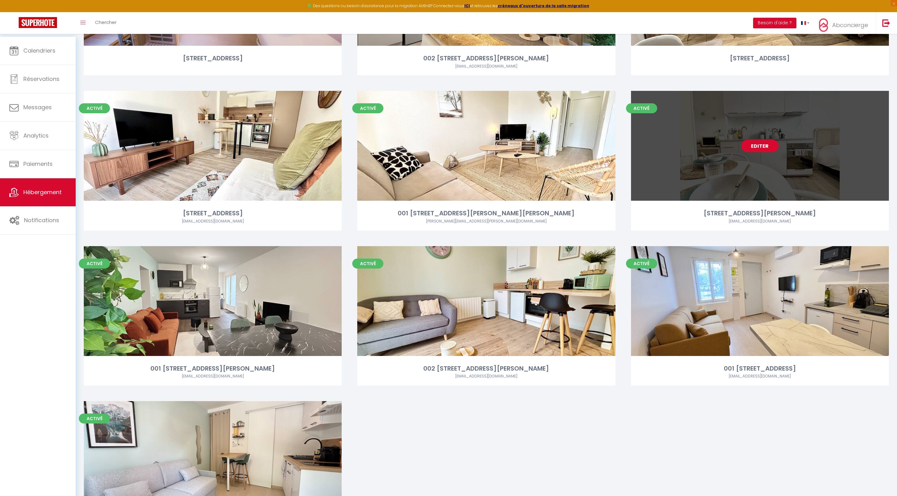
click at [771, 152] on link "Editer" at bounding box center [759, 146] width 37 height 12
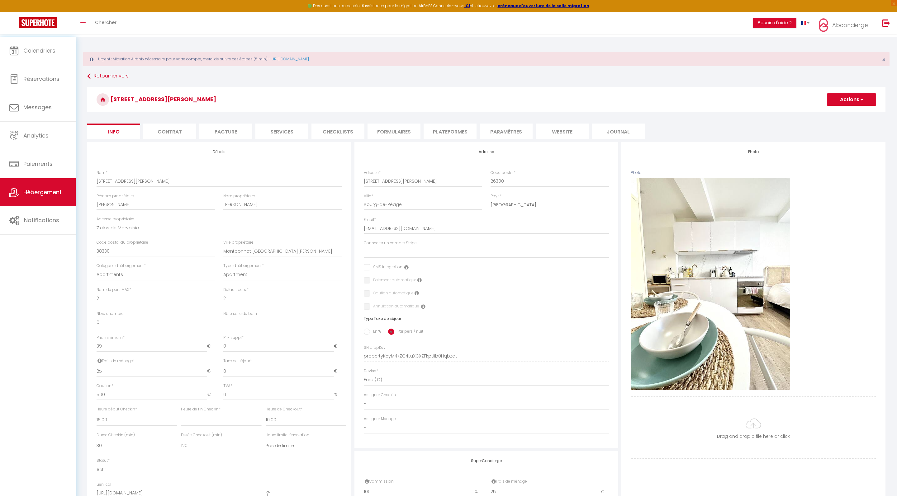
click at [854, 106] on button "Actions" at bounding box center [851, 99] width 49 height 12
click at [809, 134] on link "Supprimer" at bounding box center [842, 129] width 67 height 8
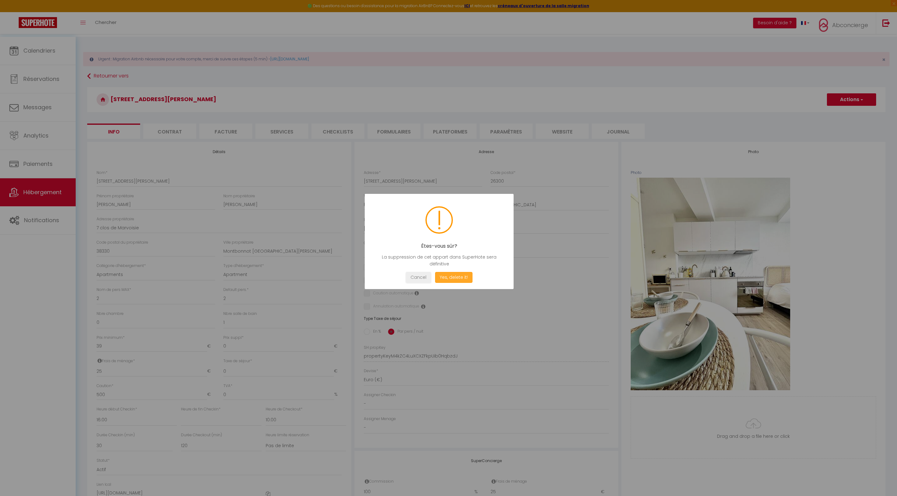
click at [469, 283] on button "Yes, delete it!" at bounding box center [453, 277] width 37 height 11
click at [479, 283] on button "Oui, je veux supprimer" at bounding box center [454, 277] width 58 height 11
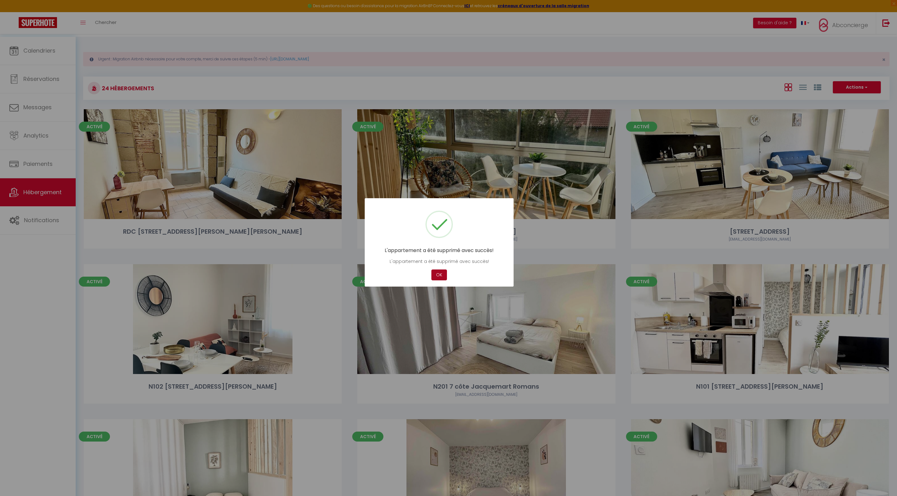
click at [441, 278] on button "OK" at bounding box center [439, 275] width 16 height 11
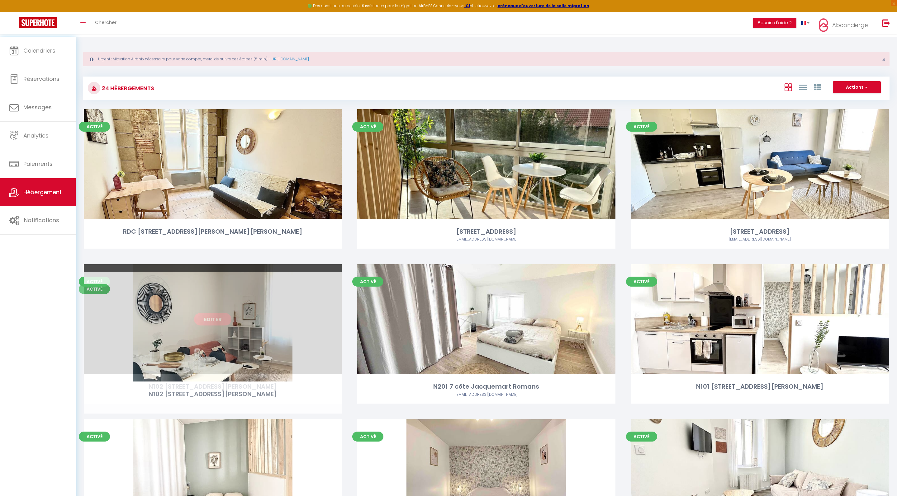
click at [213, 326] on link "Editer" at bounding box center [212, 319] width 37 height 12
click at [218, 326] on link "Editer" at bounding box center [212, 319] width 37 height 12
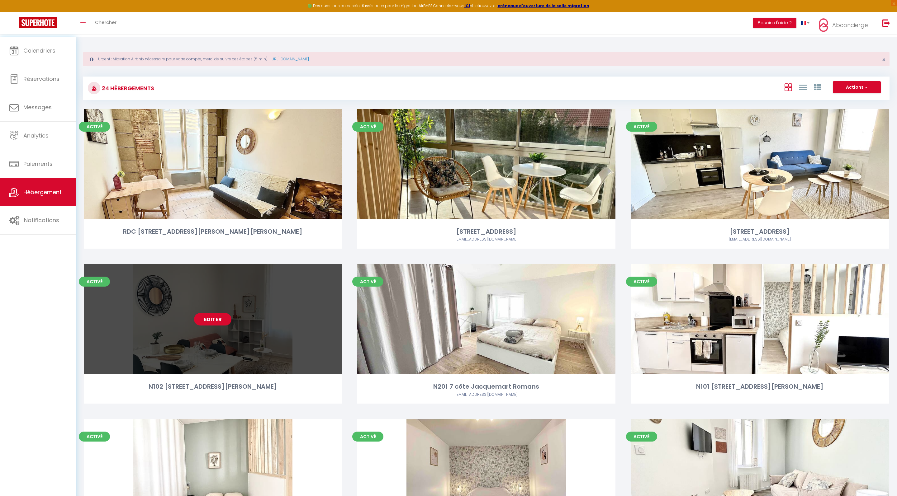
click at [218, 326] on link "Editer" at bounding box center [212, 319] width 37 height 12
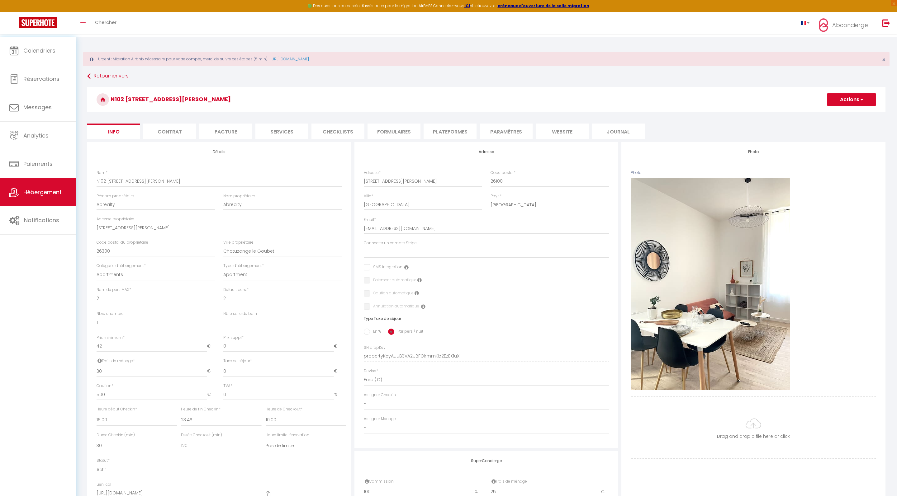
click at [869, 104] on button "Actions" at bounding box center [851, 99] width 49 height 12
click at [820, 134] on link "Supprimer" at bounding box center [842, 129] width 67 height 8
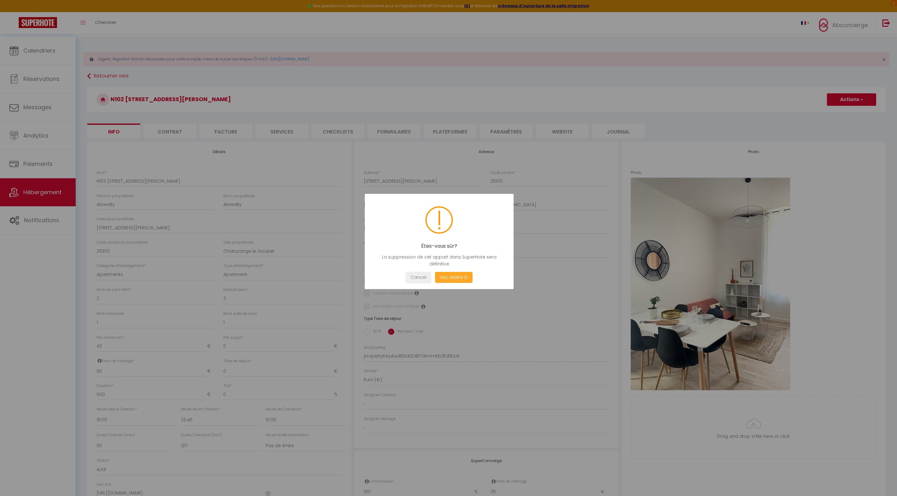
click at [472, 279] on button "Yes, delete it!" at bounding box center [453, 277] width 37 height 11
drag, startPoint x: 472, startPoint y: 290, endPoint x: 541, endPoint y: 274, distance: 70.4
click at [541, 274] on body "🟢 Des questions ou besoin d'assistance pour la migration AirBnB? Connectez-vous…" at bounding box center [448, 285] width 897 height 496
click at [458, 283] on button "Oui, je veux supprimer" at bounding box center [454, 277] width 58 height 11
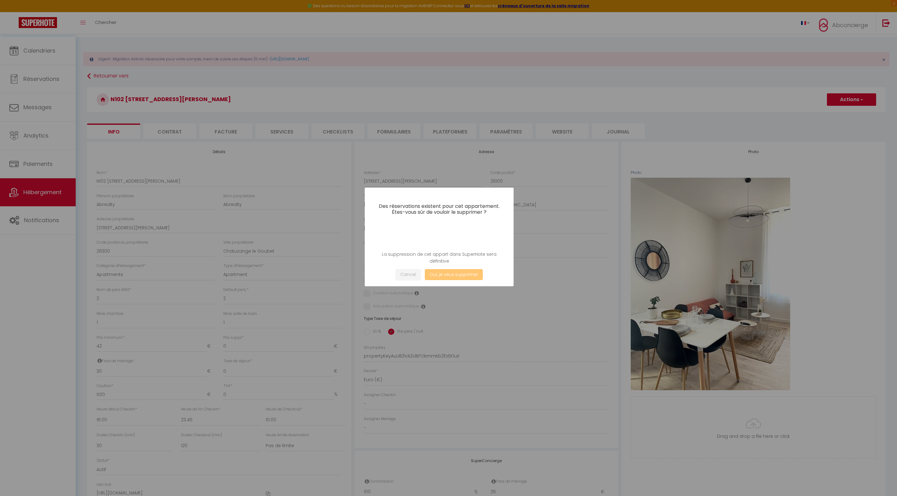
click at [458, 280] on button "Oui, je veux supprimer" at bounding box center [454, 274] width 58 height 11
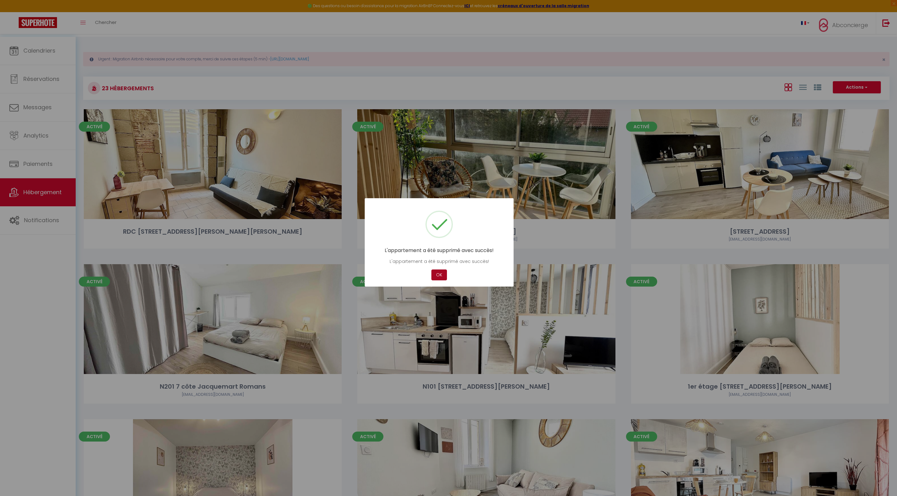
click at [437, 279] on button "OK" at bounding box center [439, 275] width 16 height 11
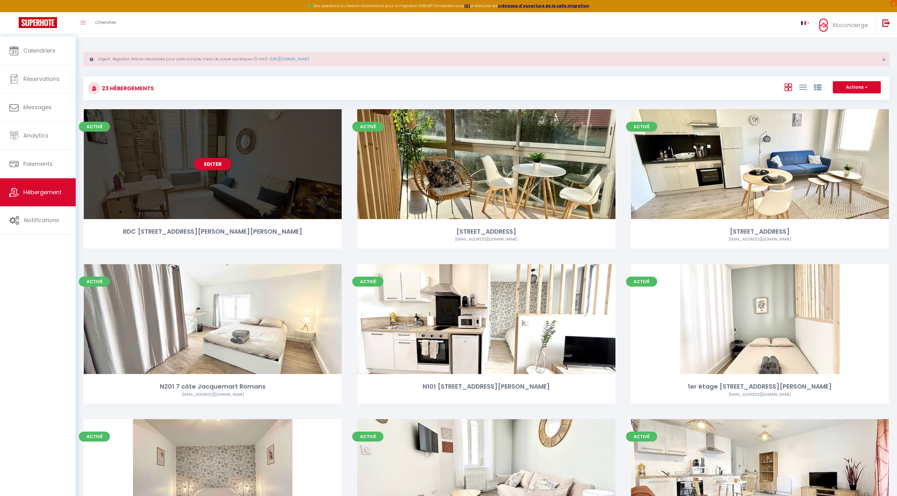
click at [215, 179] on div "Editer" at bounding box center [213, 164] width 258 height 110
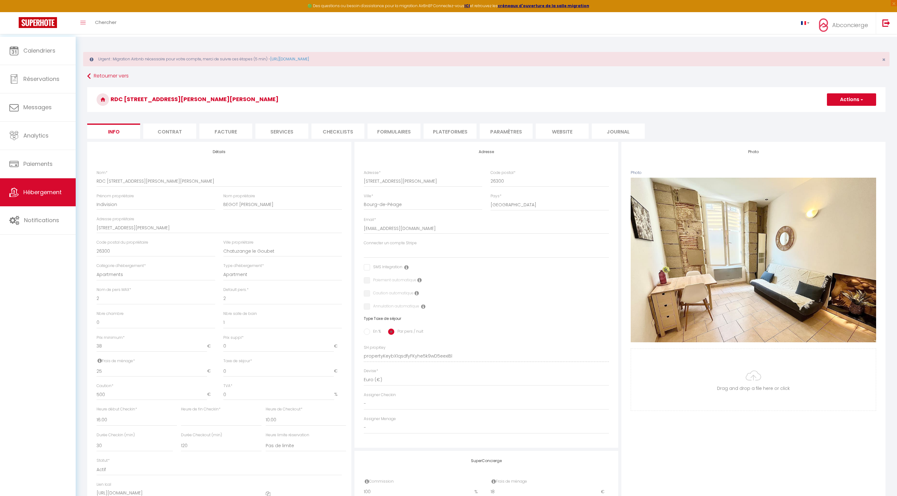
click at [843, 104] on button "Actions" at bounding box center [851, 99] width 49 height 12
click at [809, 134] on link "Supprimer" at bounding box center [842, 129] width 67 height 8
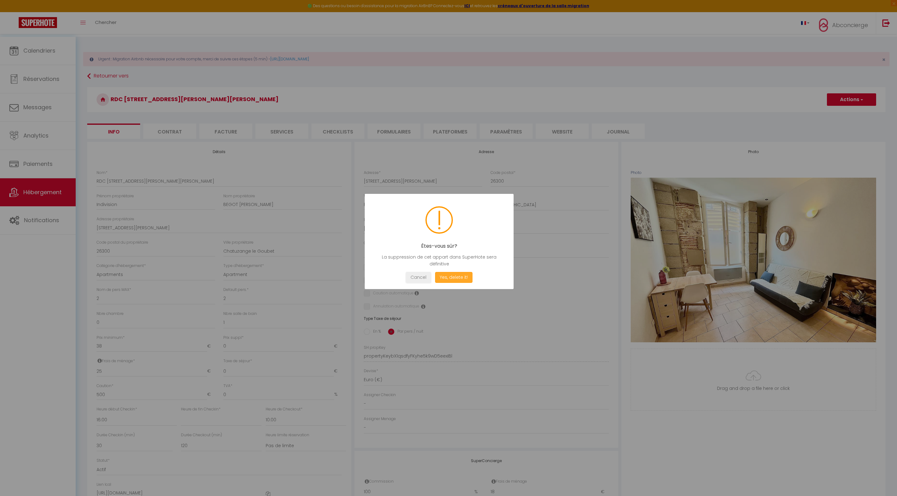
click at [452, 283] on button "Yes, delete it!" at bounding box center [453, 277] width 37 height 11
click at [452, 283] on button "Oui, je veux supprimer" at bounding box center [454, 277] width 58 height 11
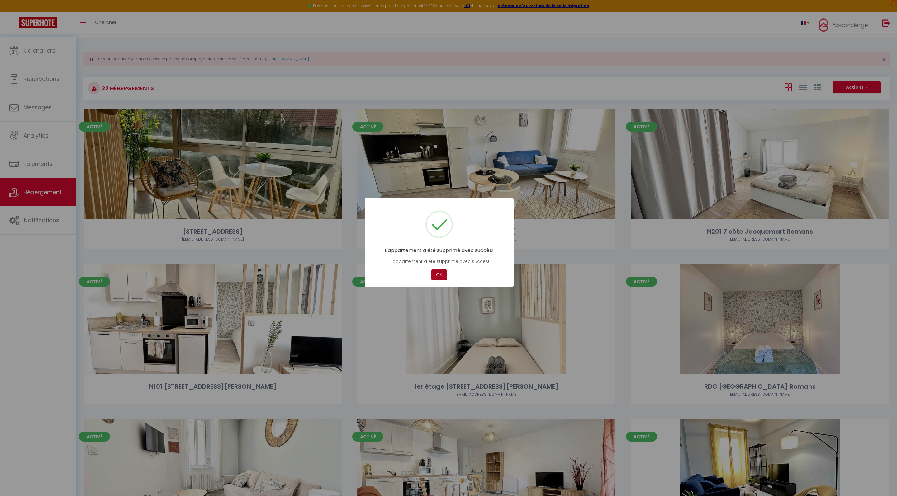
click at [438, 279] on button "OK" at bounding box center [439, 275] width 16 height 11
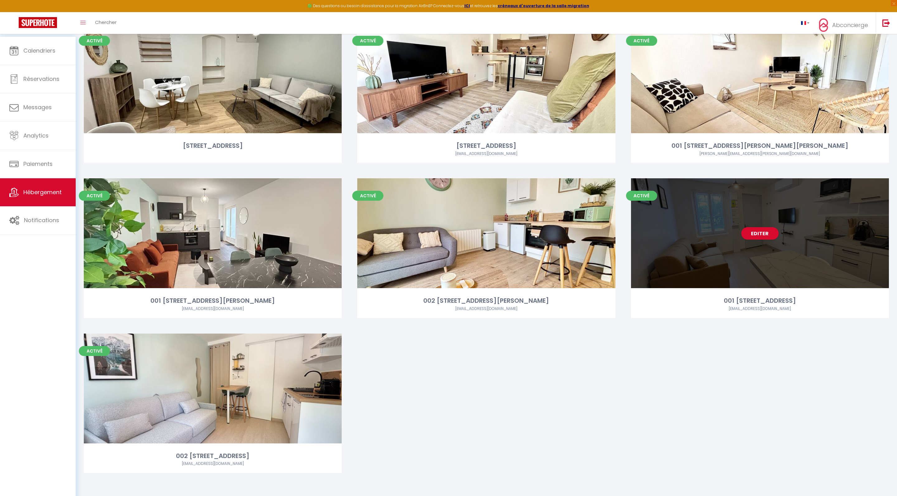
scroll to position [886, 0]
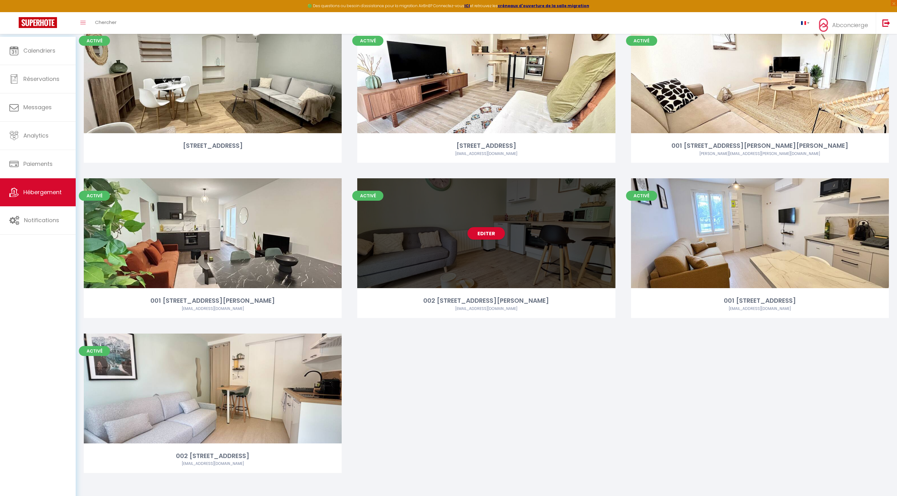
click at [484, 235] on div "Editer" at bounding box center [486, 233] width 258 height 110
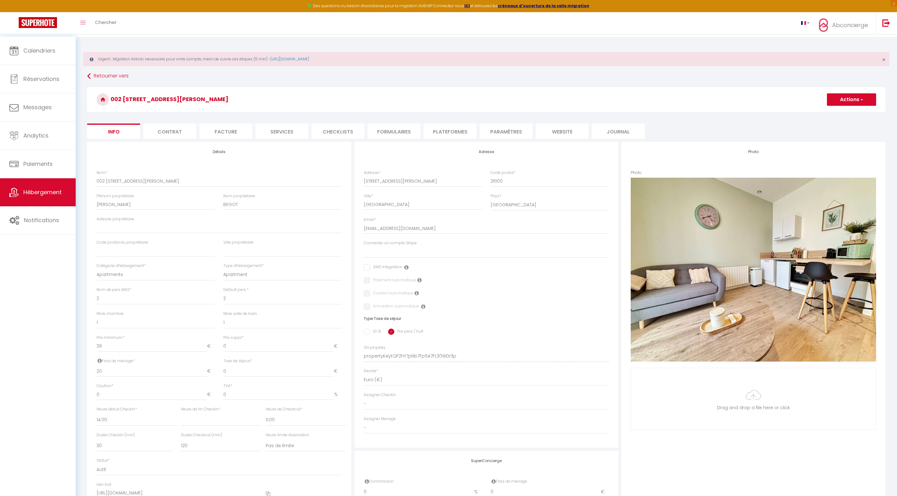
click at [830, 102] on button "Actions" at bounding box center [851, 99] width 49 height 12
click at [812, 134] on link "Supprimer" at bounding box center [842, 129] width 67 height 8
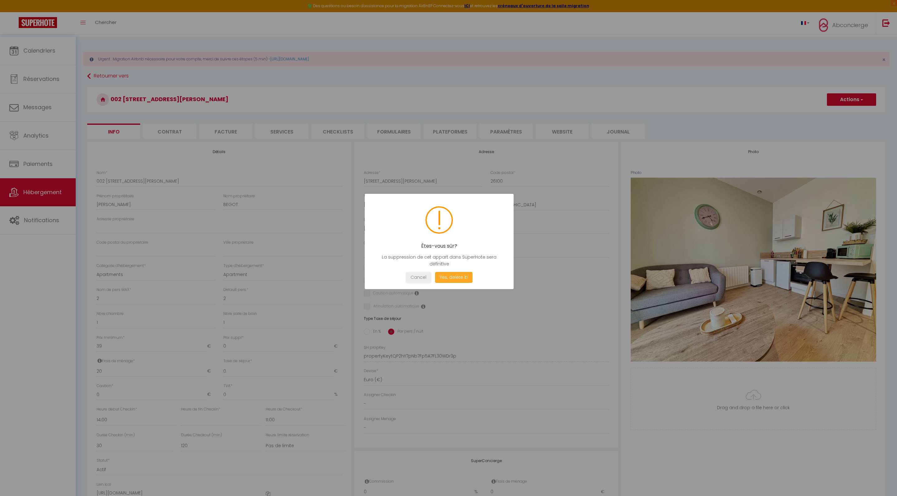
click at [458, 283] on button "Yes, delete it!" at bounding box center [453, 277] width 37 height 11
click at [459, 283] on button "Oui, je veux supprimer" at bounding box center [454, 277] width 58 height 11
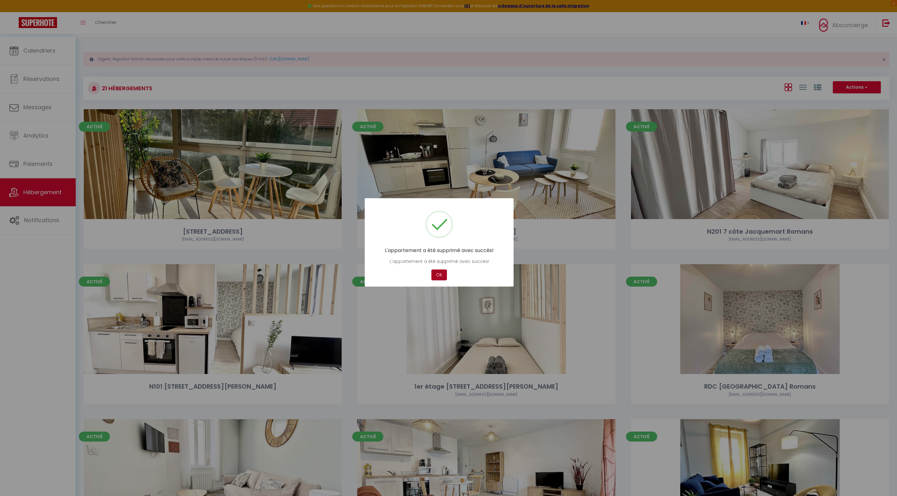
click at [437, 277] on button "OK" at bounding box center [439, 275] width 16 height 11
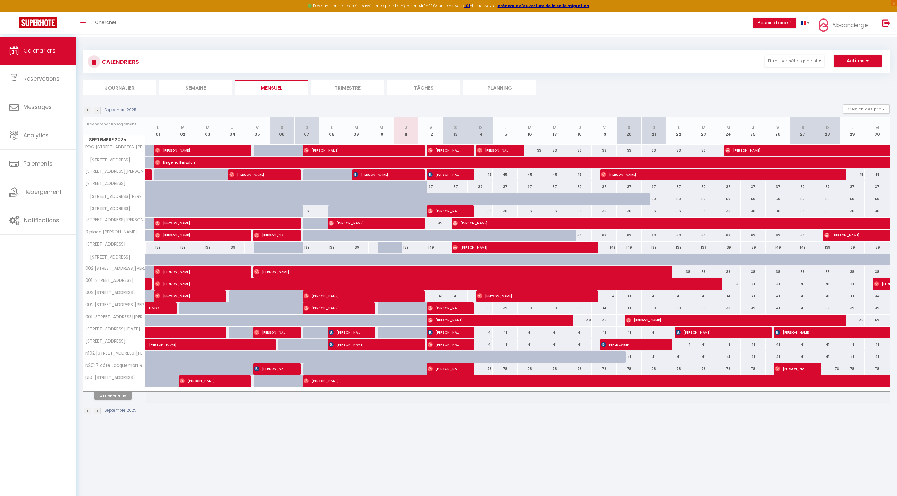
click at [111, 400] on button "Afficher plus" at bounding box center [112, 396] width 37 height 8
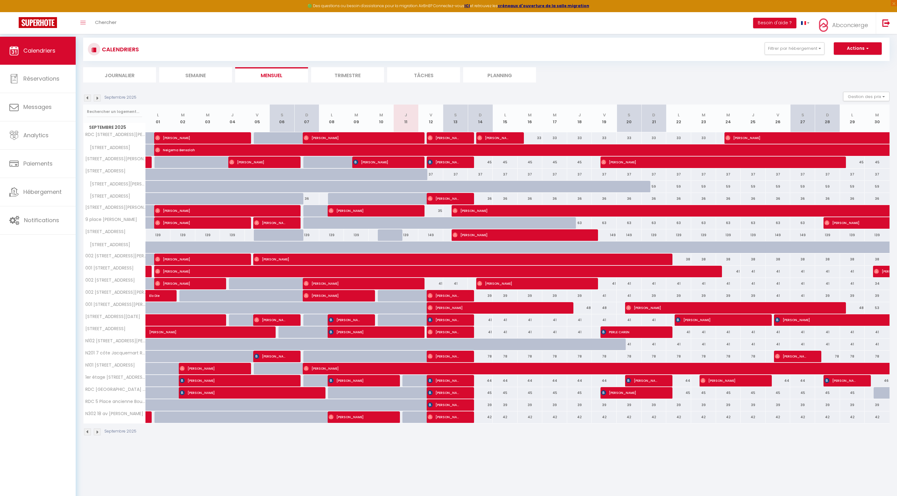
scroll to position [12, 0]
click at [884, 32] on link at bounding box center [886, 23] width 21 height 22
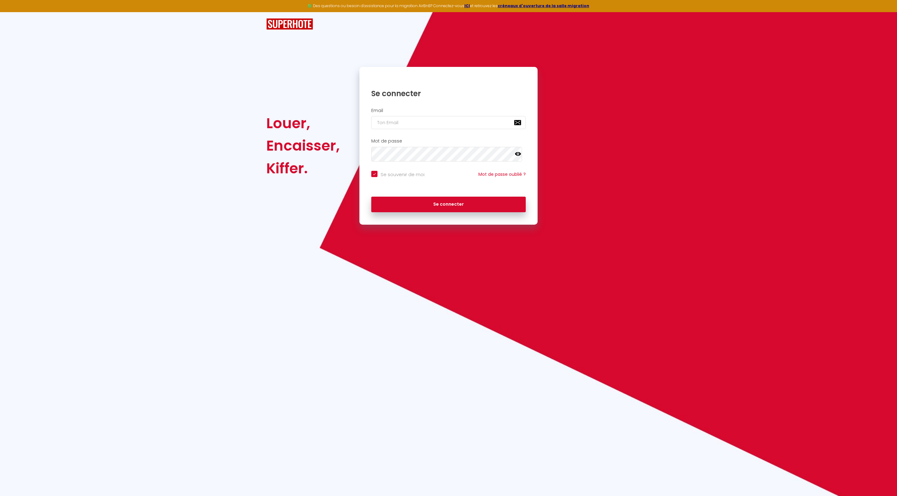
click at [450, 123] on input "email" at bounding box center [448, 122] width 154 height 13
click at [417, 127] on input "email" at bounding box center [448, 122] width 154 height 13
type input "m"
checkbox input "true"
type input "me"
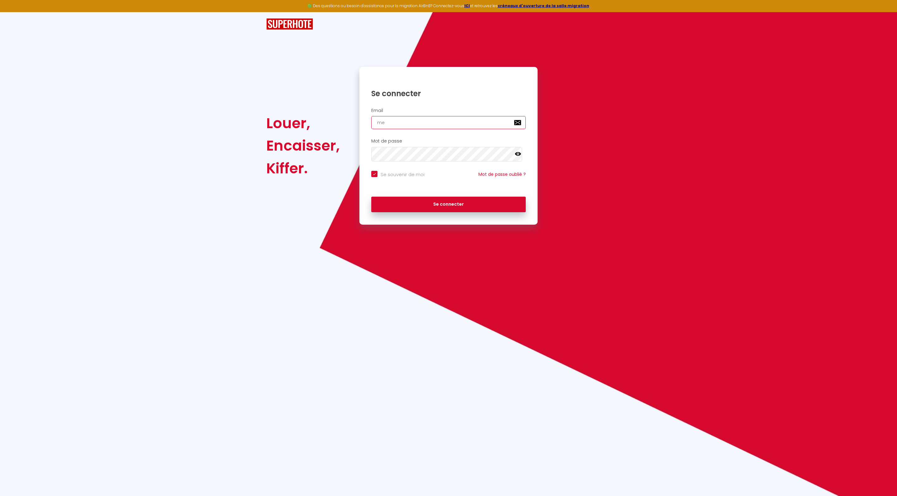
checkbox input "true"
type input "meg"
checkbox input "true"
type input "[EMAIL_ADDRESS][DOMAIN_NAME]"
click at [444, 211] on button "Se connecter" at bounding box center [448, 205] width 154 height 16
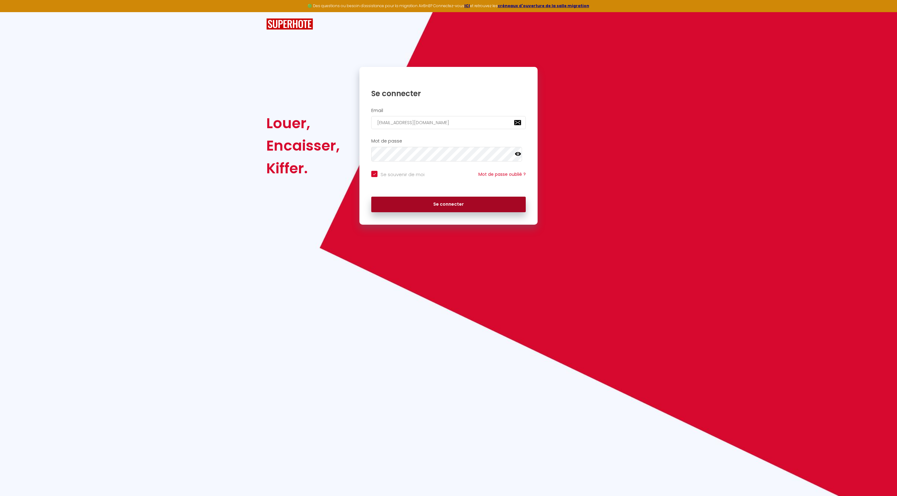
checkbox input "true"
